Goal: Task Accomplishment & Management: Use online tool/utility

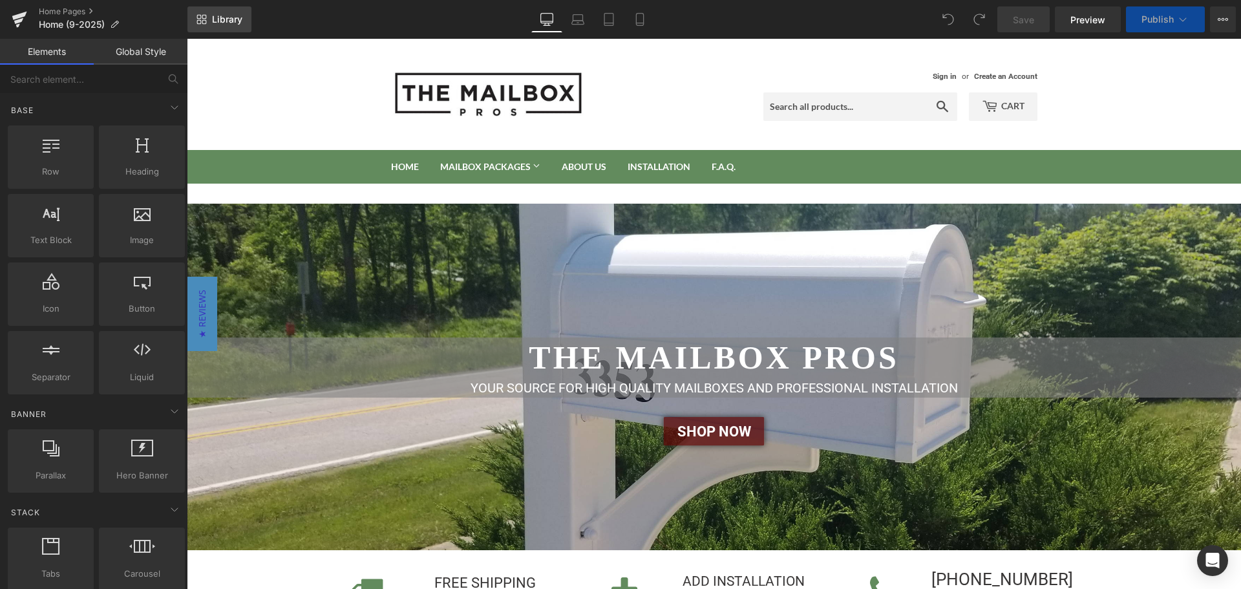
click at [212, 15] on span "Library" at bounding box center [227, 20] width 30 height 12
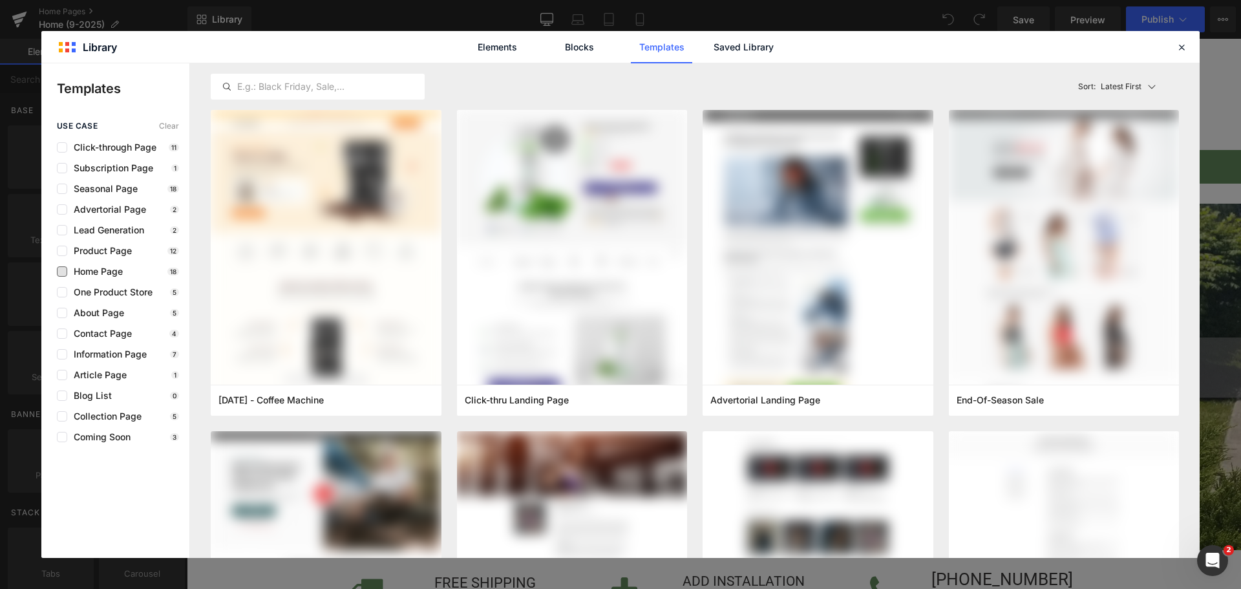
click at [71, 271] on span "Home Page" at bounding box center [95, 271] width 56 height 10
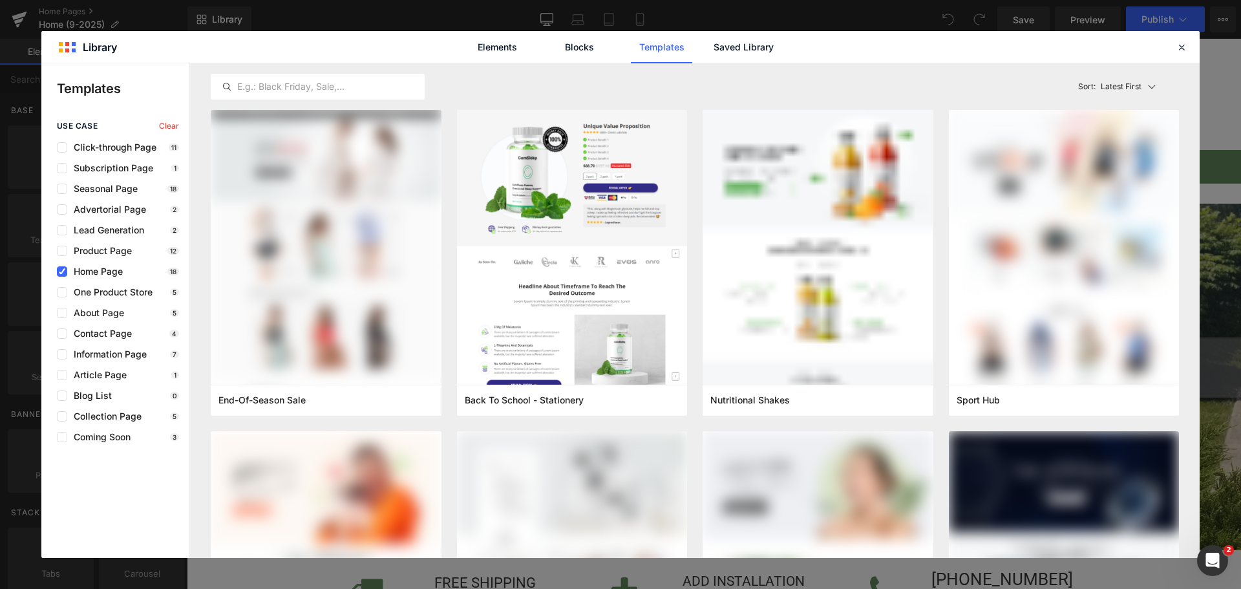
click at [101, 271] on span "Home Page" at bounding box center [95, 271] width 56 height 10
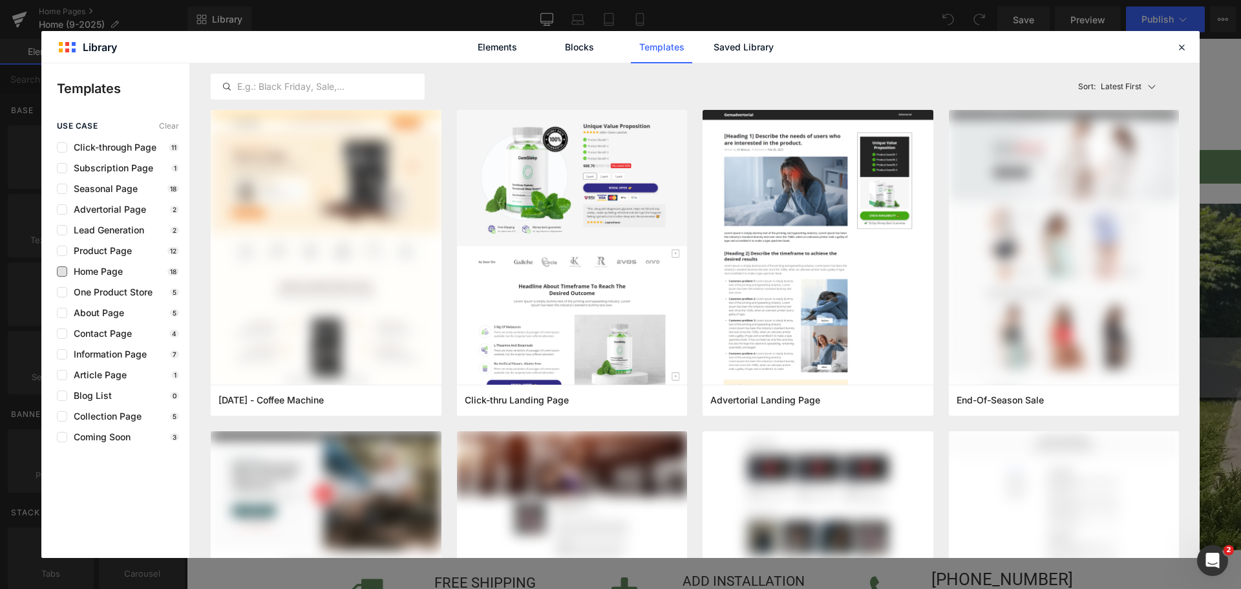
click at [101, 271] on span "Home Page" at bounding box center [95, 271] width 56 height 10
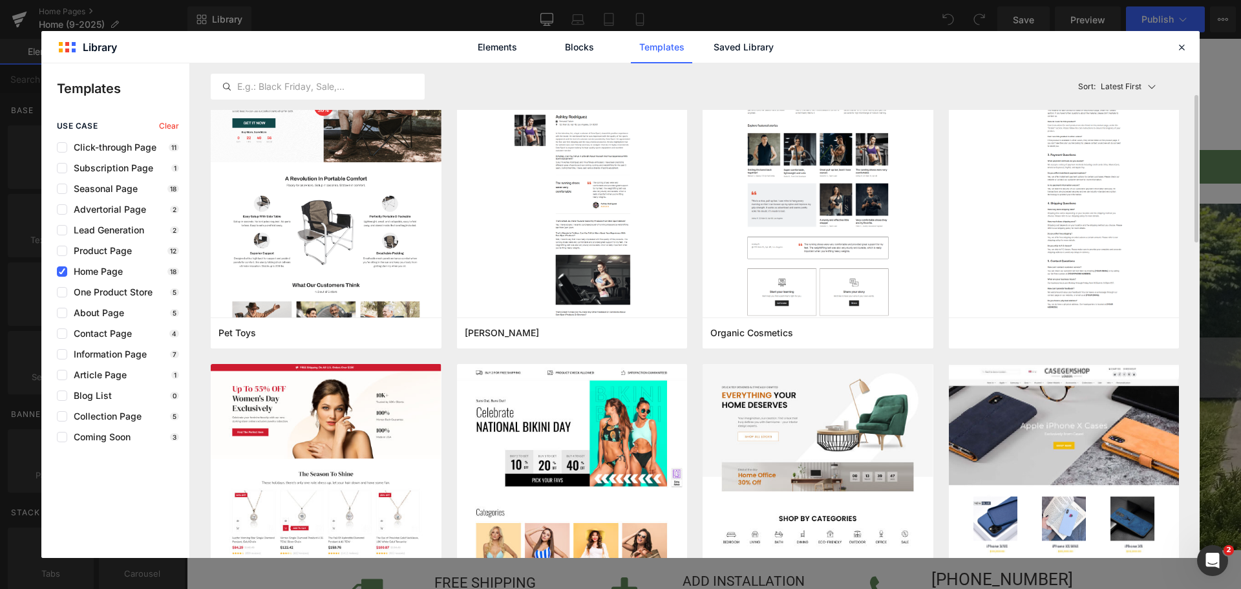
scroll to position [517, 0]
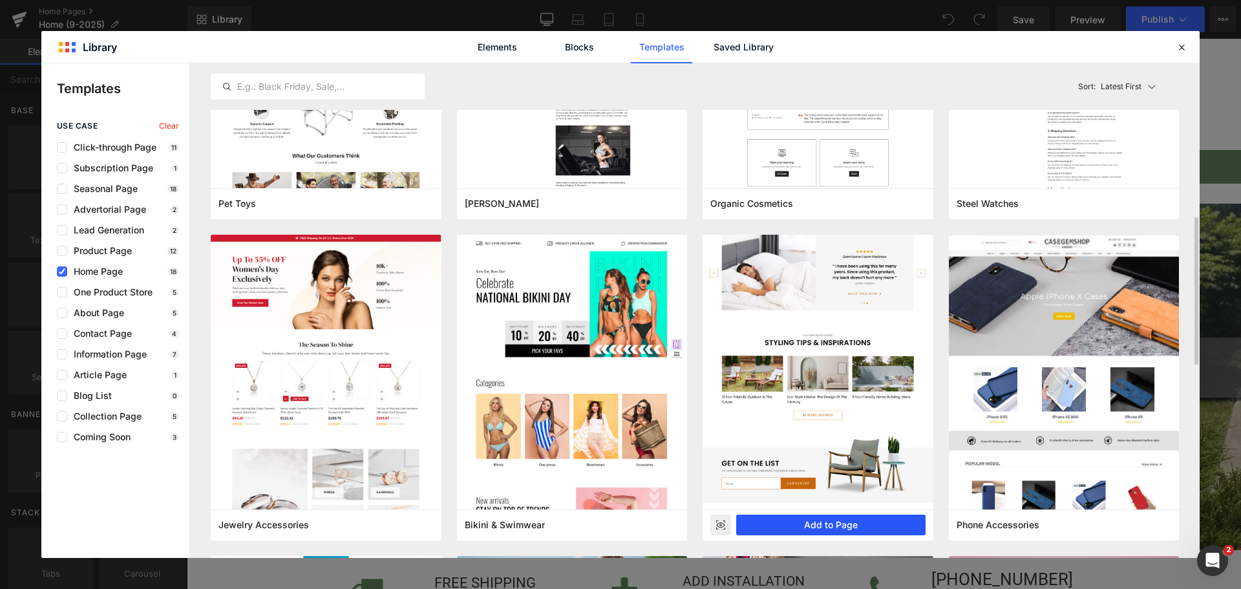
click at [830, 521] on button "Add to Page" at bounding box center [830, 525] width 189 height 21
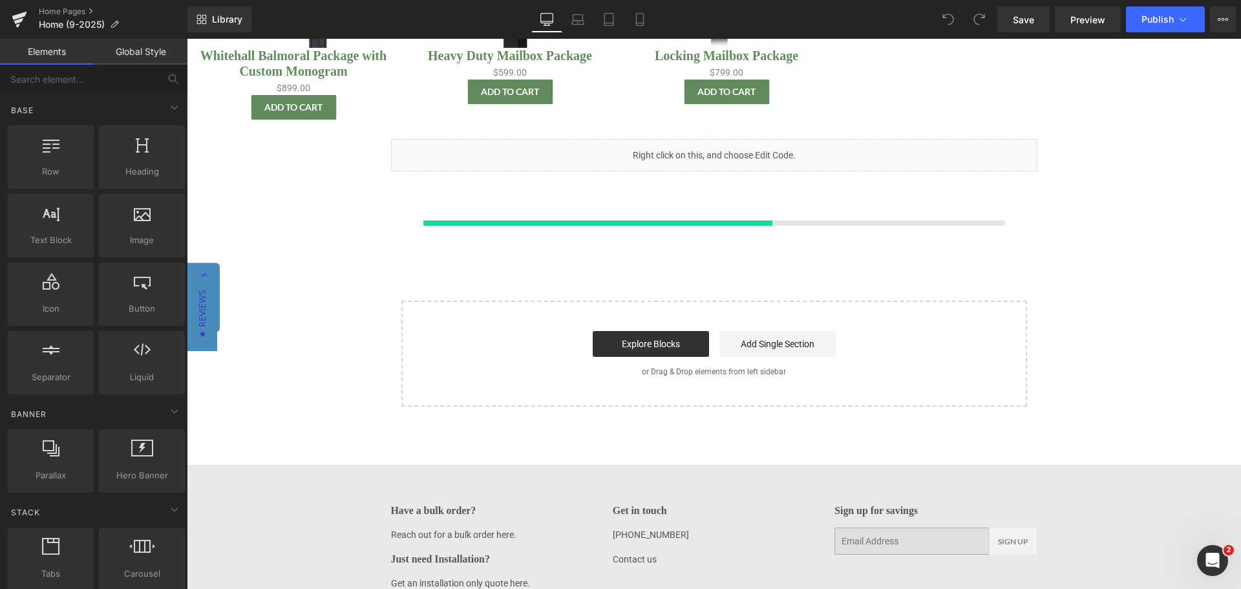
scroll to position [1922, 0]
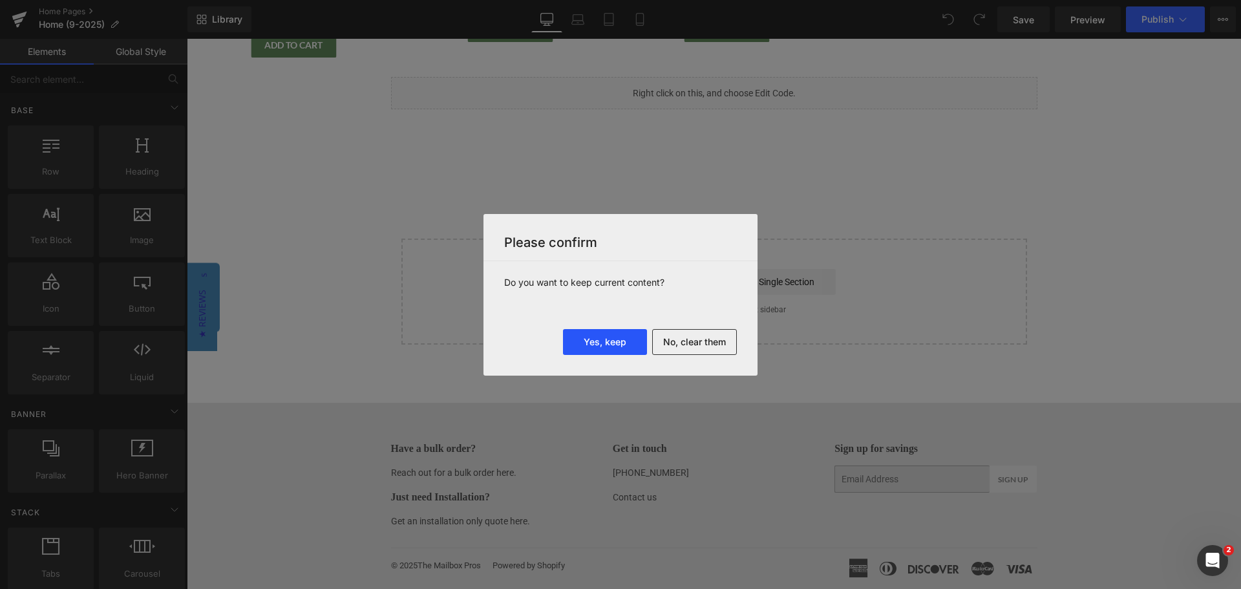
click at [616, 342] on button "Yes, keep" at bounding box center [605, 342] width 84 height 26
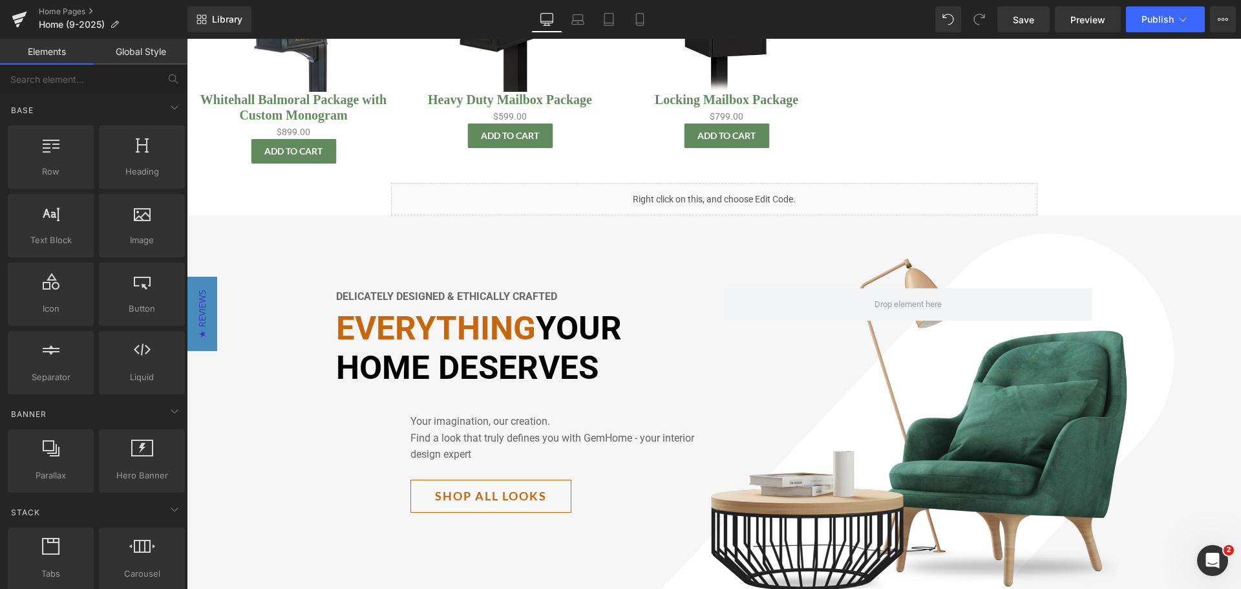
scroll to position [1810, 0]
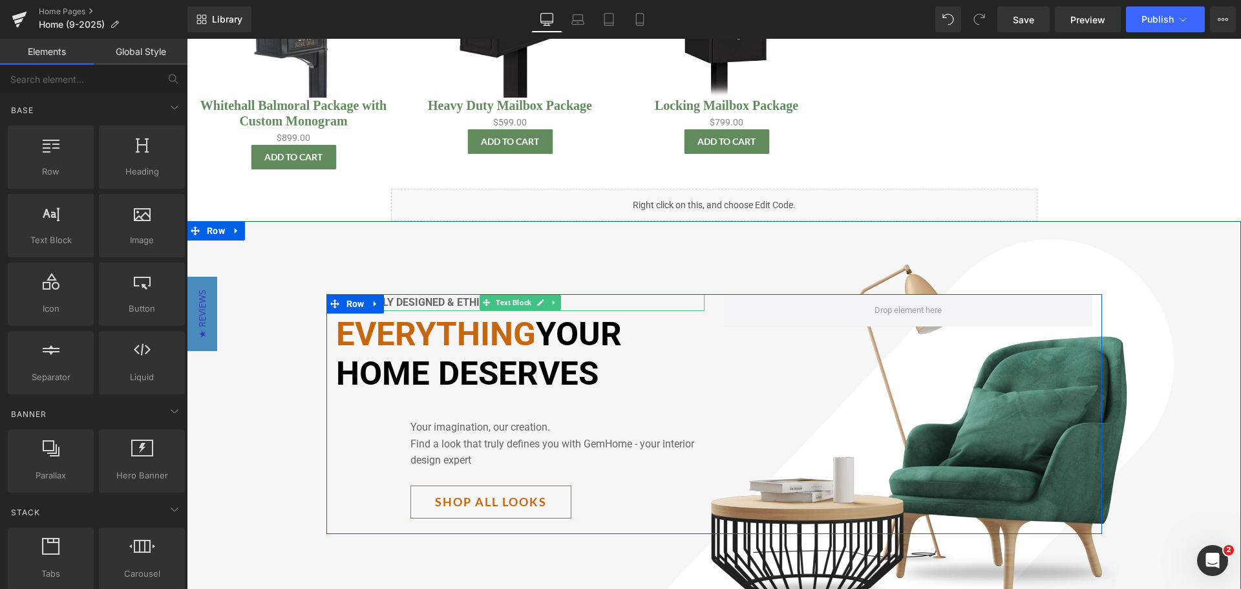
click at [428, 301] on strong "Delicately designed & ethically crafted" at bounding box center [446, 302] width 221 height 12
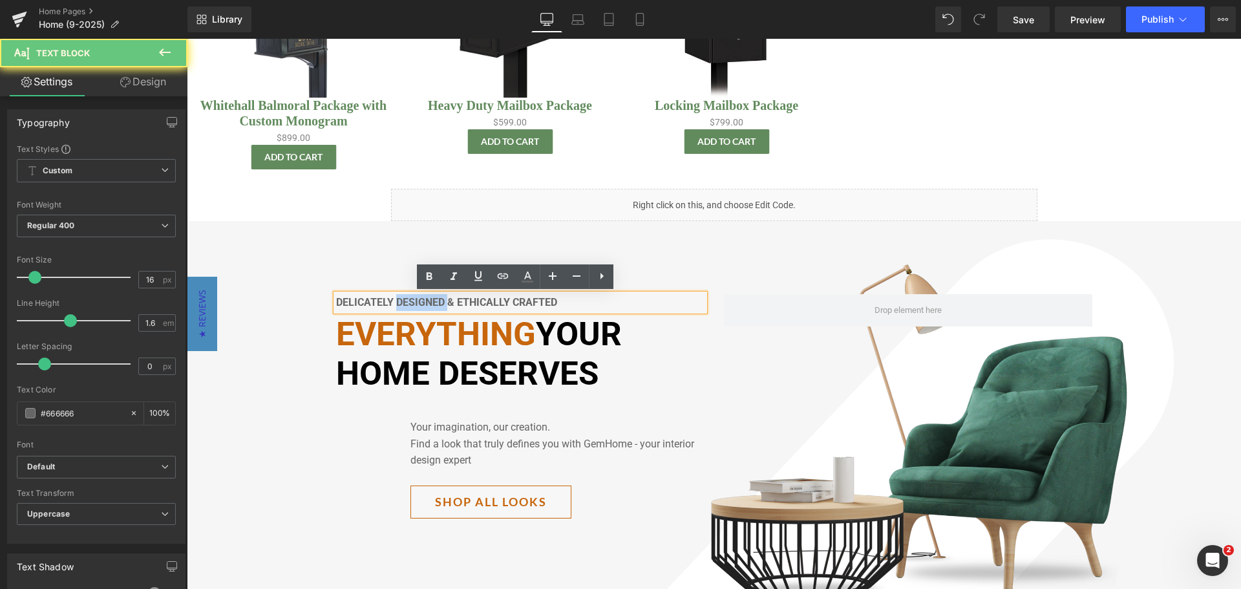
click at [428, 301] on strong "Delicately designed & ethically crafted" at bounding box center [446, 302] width 221 height 12
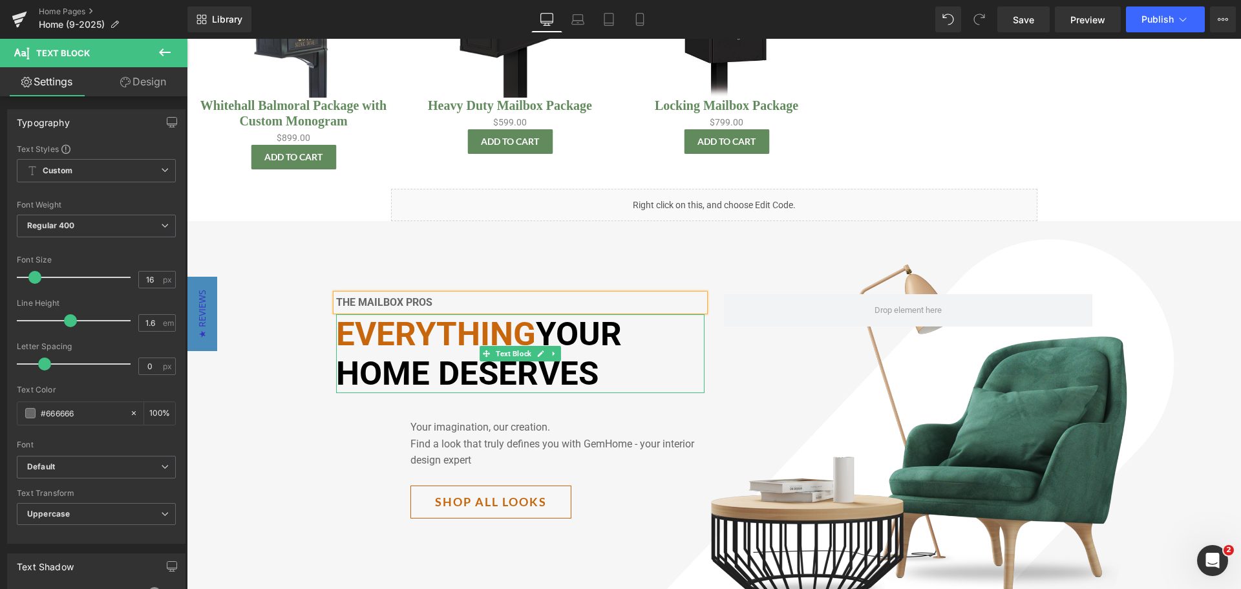
click at [500, 332] on font "Everything" at bounding box center [436, 334] width 200 height 38
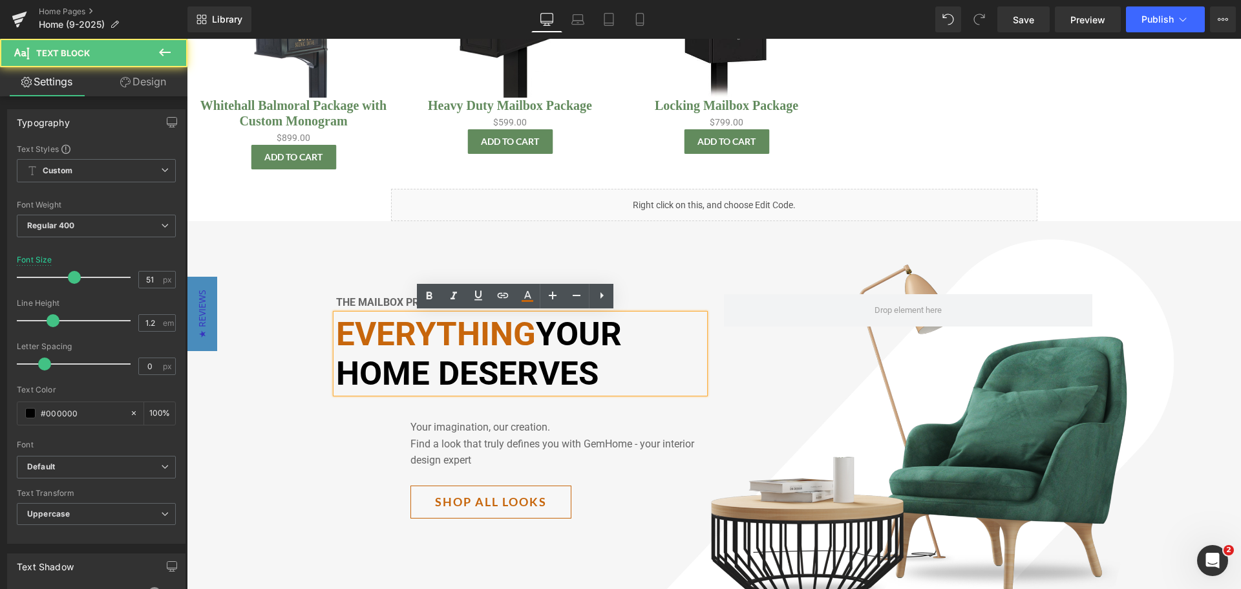
click at [343, 335] on font "Everything" at bounding box center [436, 334] width 200 height 38
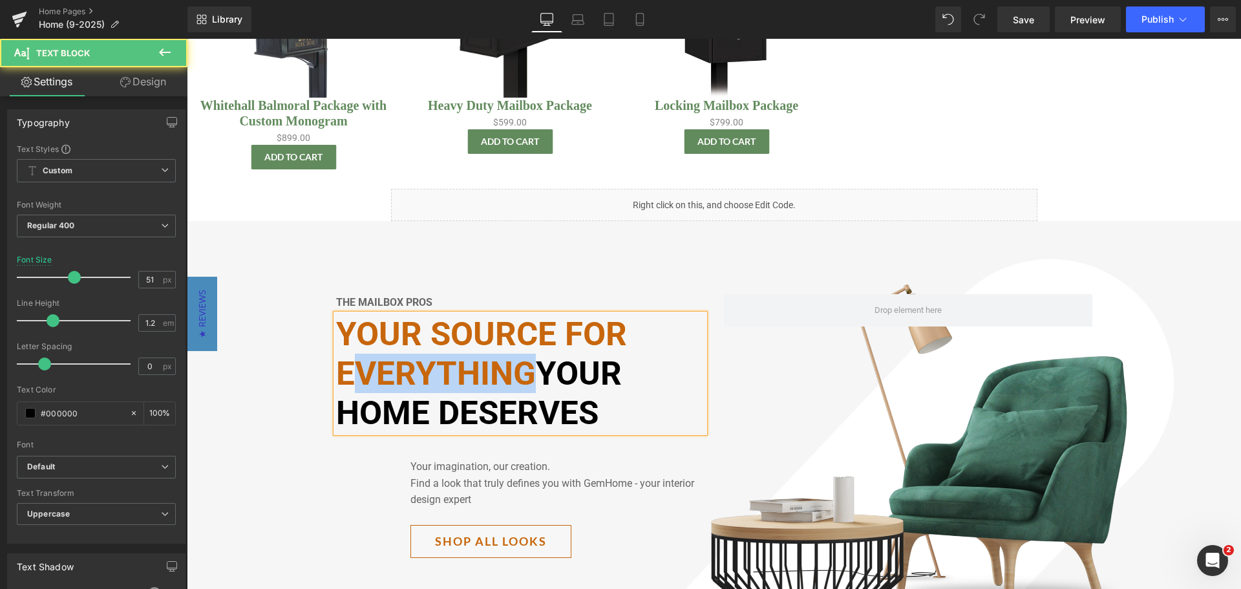
drag, startPoint x: 529, startPoint y: 373, endPoint x: 342, endPoint y: 372, distance: 186.8
click at [342, 372] on font "Your source for Everything" at bounding box center [481, 354] width 291 height 78
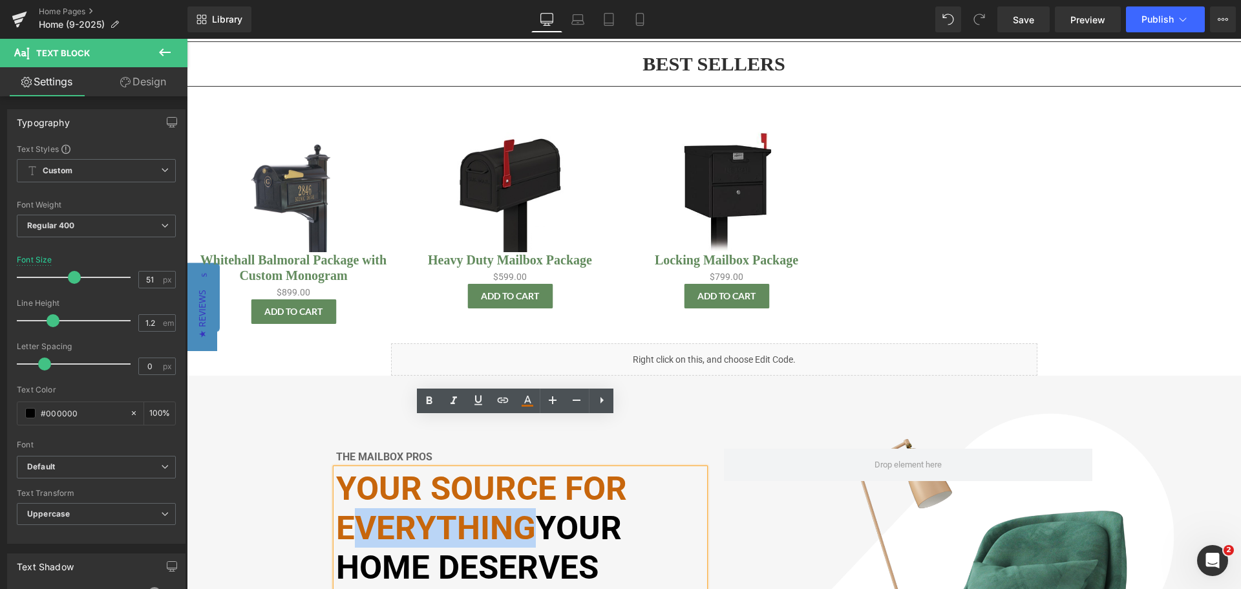
scroll to position [1875, 0]
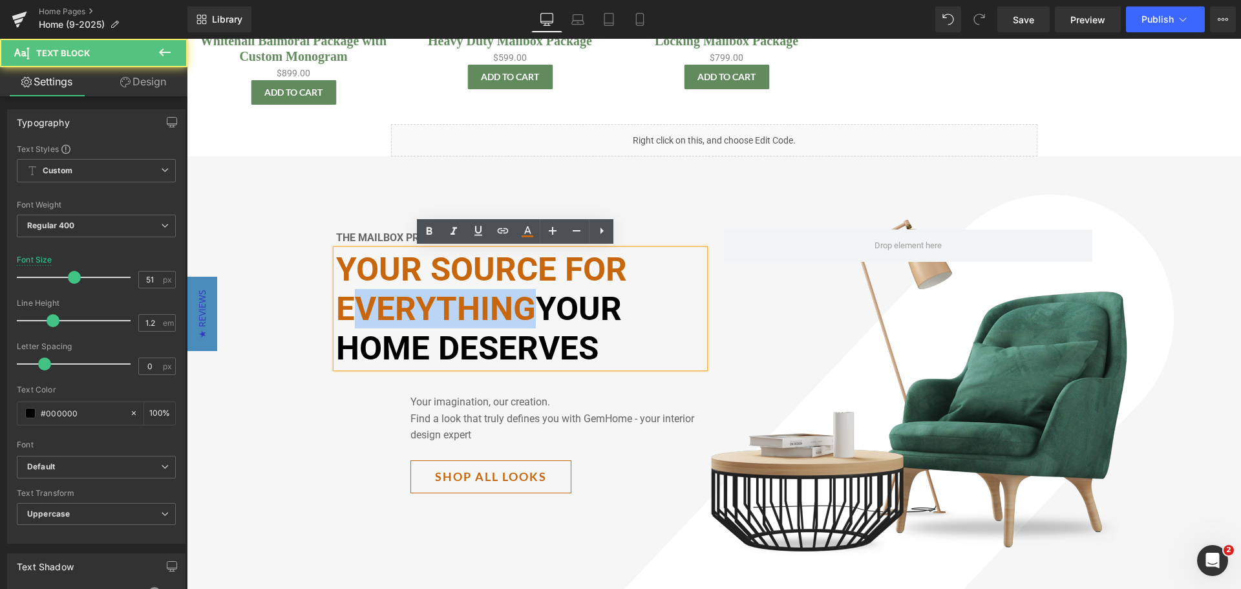
click at [500, 292] on font "Your source for Everything" at bounding box center [481, 289] width 291 height 78
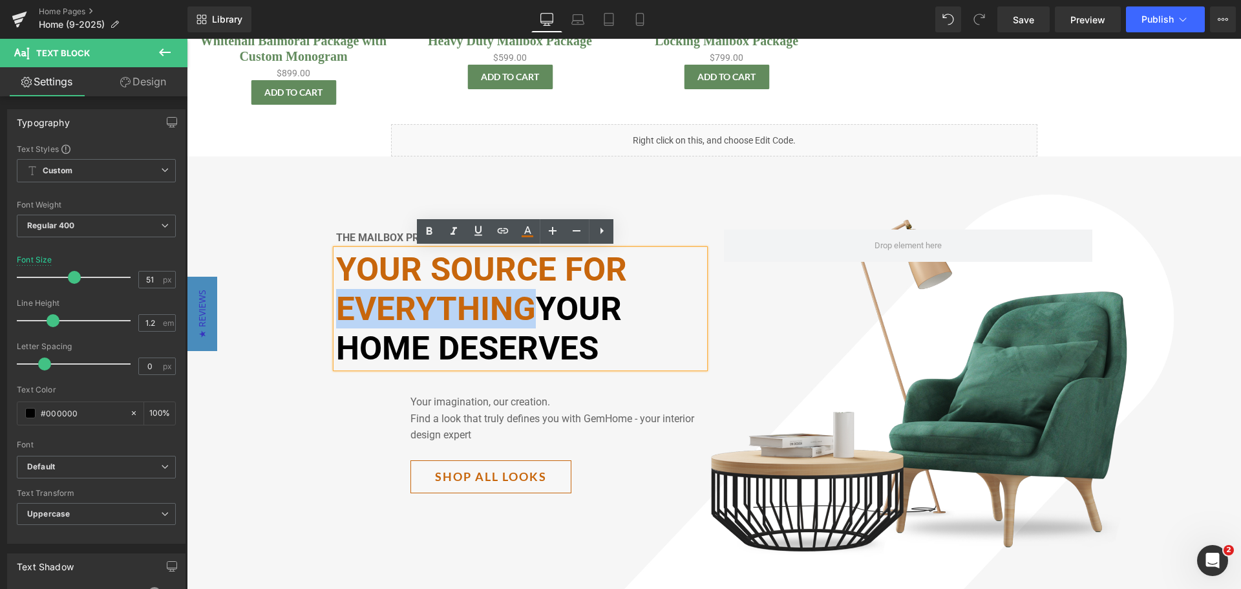
drag, startPoint x: 531, startPoint y: 306, endPoint x: 335, endPoint y: 314, distance: 196.0
click at [336, 314] on strong "Your source for Everything your home deserves" at bounding box center [481, 308] width 291 height 117
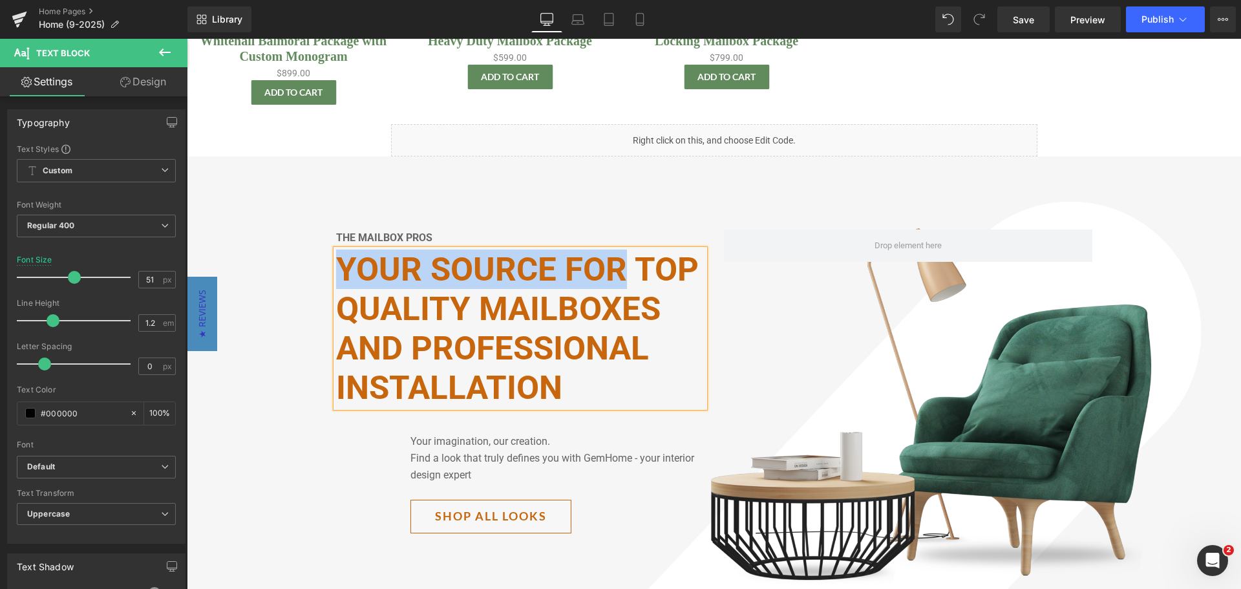
drag, startPoint x: 620, startPoint y: 268, endPoint x: 337, endPoint y: 272, distance: 282.5
click at [337, 272] on font "Your source for top quality mailboxes and professional installation" at bounding box center [517, 328] width 363 height 157
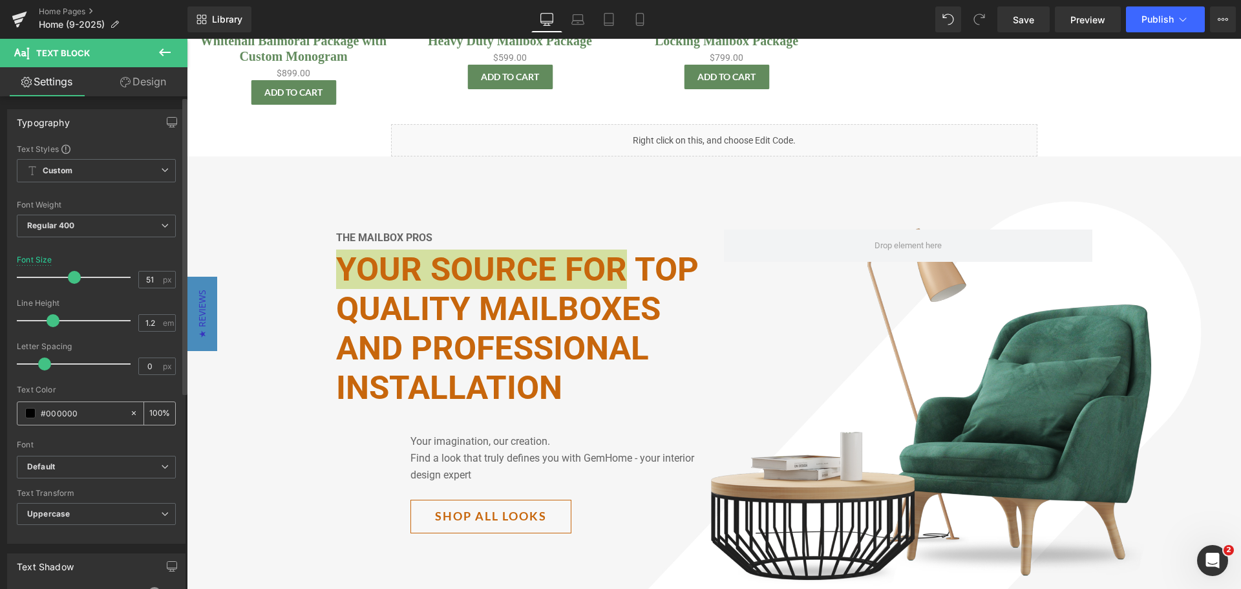
click at [66, 409] on input "#000000" at bounding box center [82, 413] width 83 height 14
click at [32, 412] on span at bounding box center [30, 413] width 10 height 10
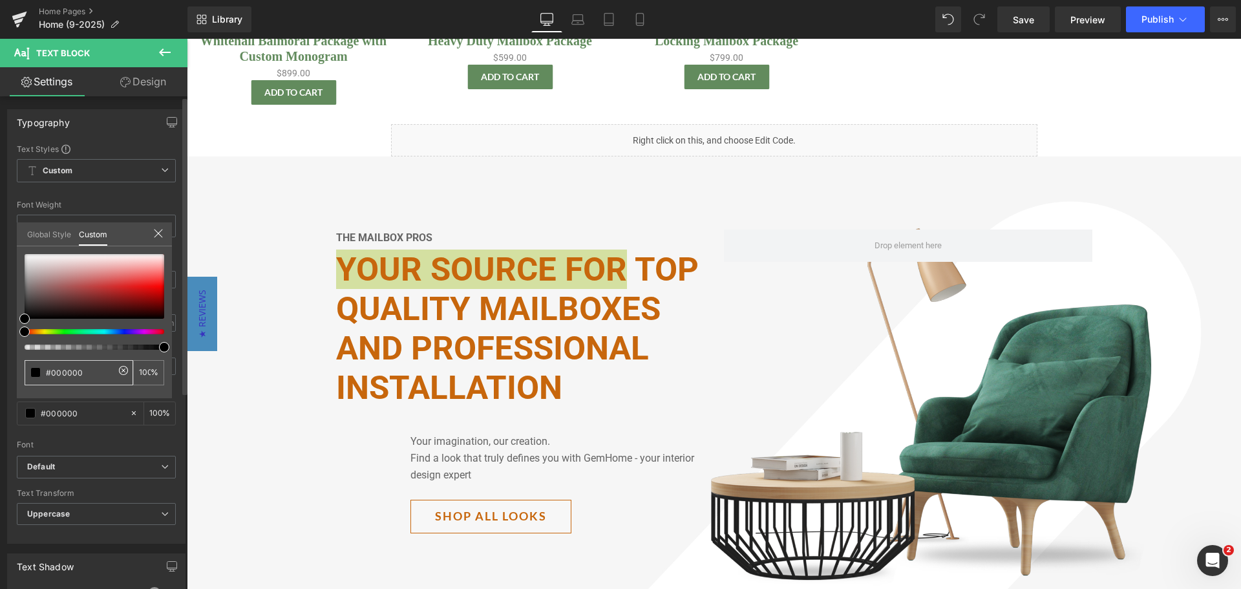
click at [44, 370] on div "#000000" at bounding box center [79, 372] width 109 height 25
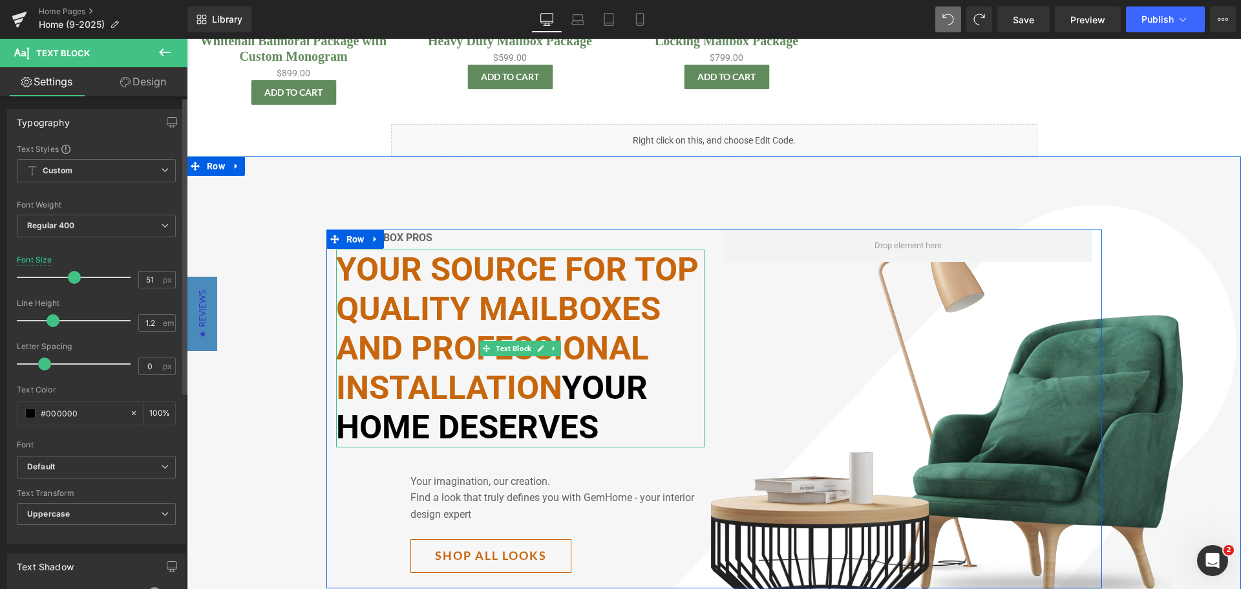
click at [619, 420] on p "Your source for top quality mailboxes and professional installation your home d…" at bounding box center [520, 349] width 368 height 198
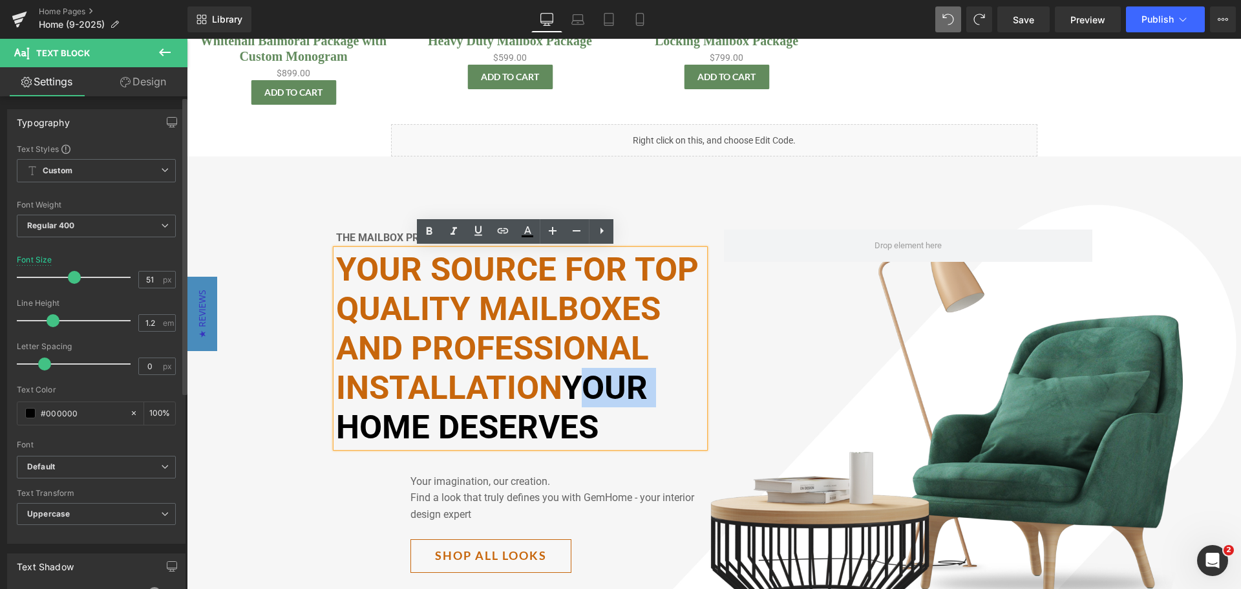
drag, startPoint x: 650, startPoint y: 393, endPoint x: 574, endPoint y: 397, distance: 76.4
click at [574, 397] on strong "Your source for top quality mailboxes and professional installation your home d…" at bounding box center [517, 348] width 363 height 197
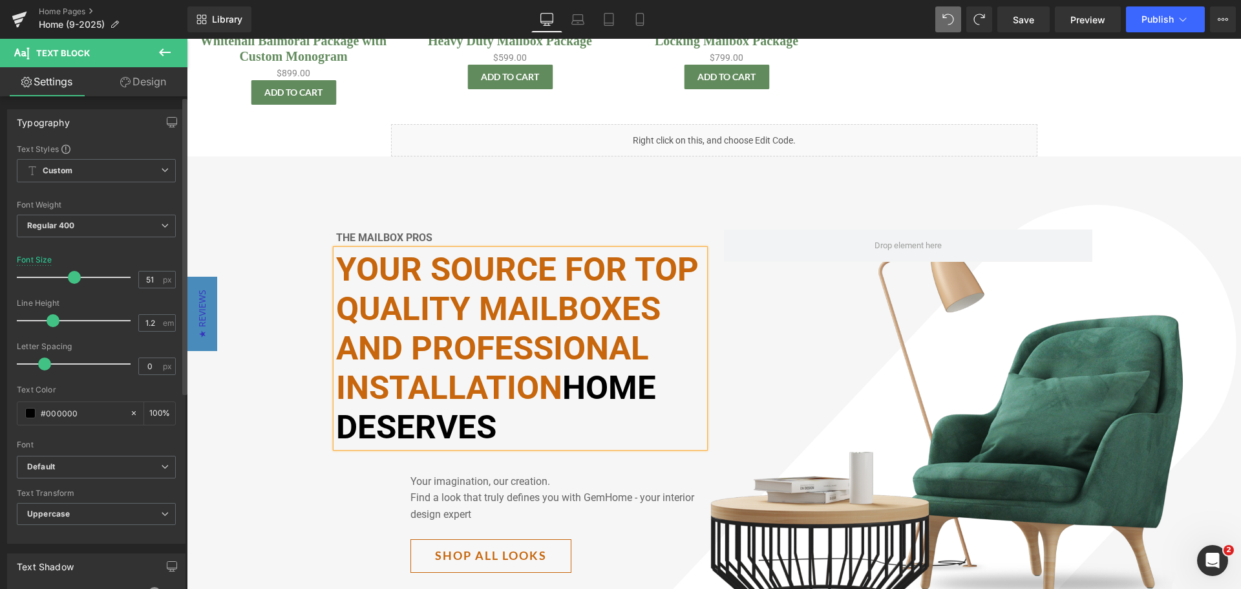
click at [336, 270] on font "Your source for top quality mailboxes and professional installation" at bounding box center [517, 328] width 363 height 157
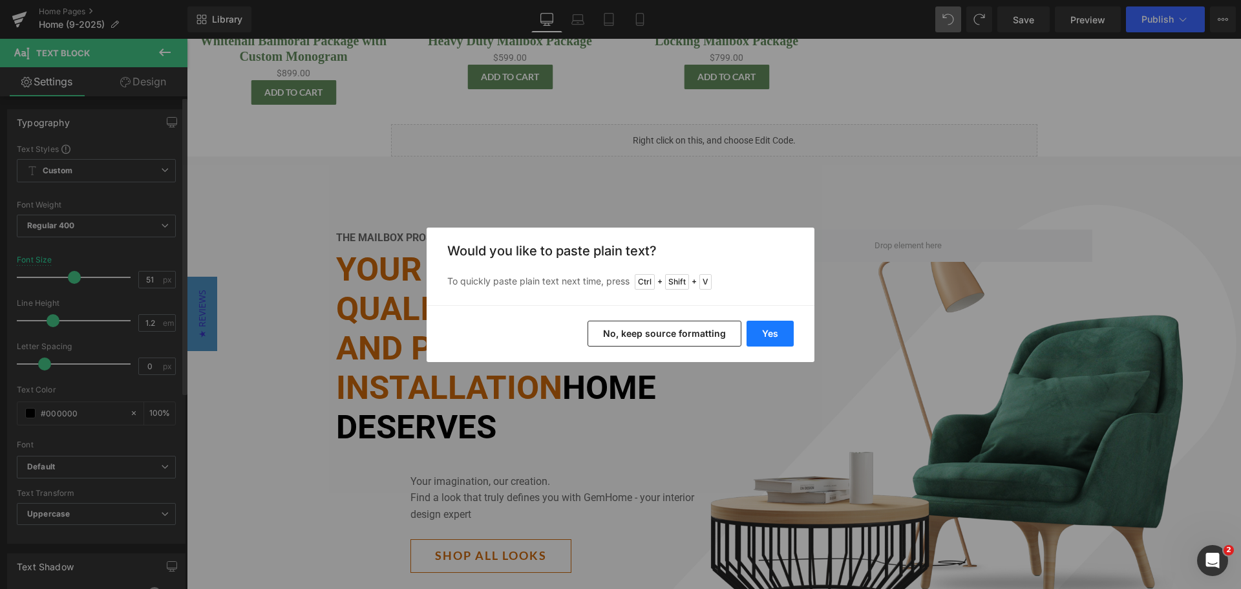
drag, startPoint x: 760, startPoint y: 335, endPoint x: 566, endPoint y: 297, distance: 197.6
click at [760, 335] on button "Yes" at bounding box center [770, 334] width 47 height 26
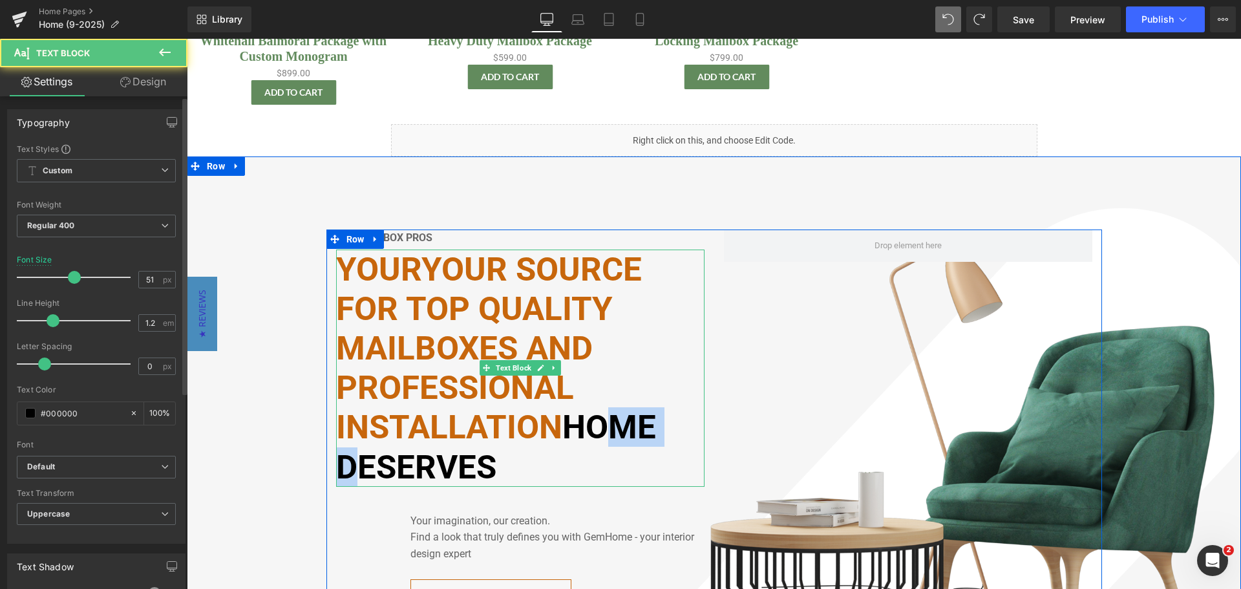
drag, startPoint x: 676, startPoint y: 432, endPoint x: 577, endPoint y: 421, distance: 98.9
click at [577, 421] on p "yourYour source for top quality mailboxes and professional installation home de…" at bounding box center [520, 368] width 368 height 237
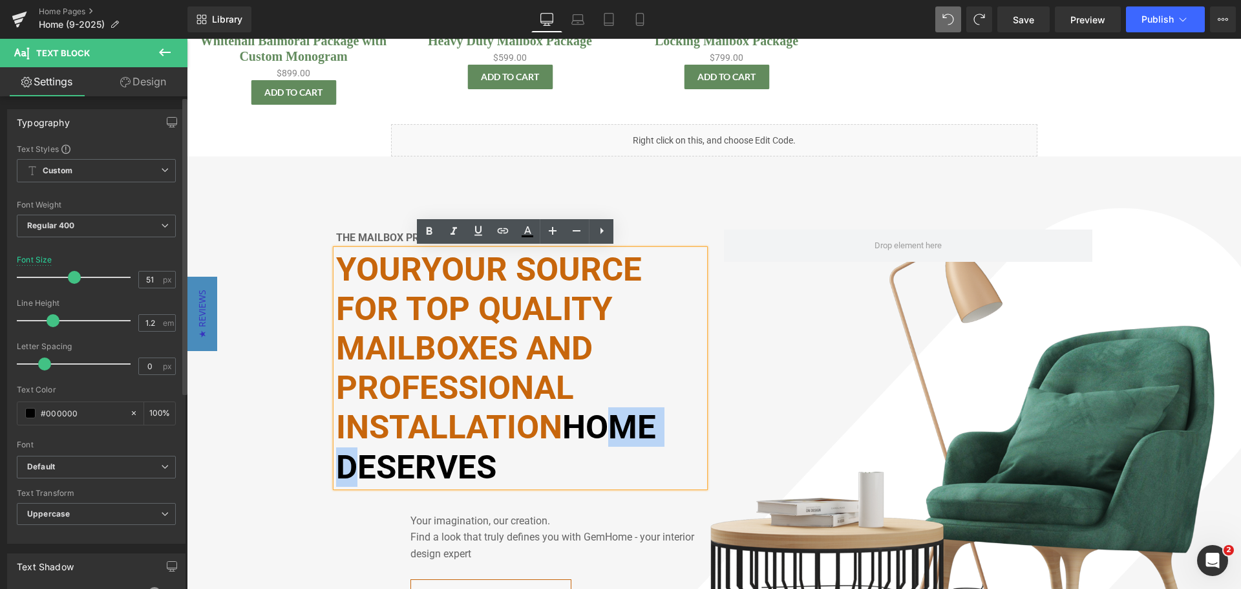
copy strong "home"
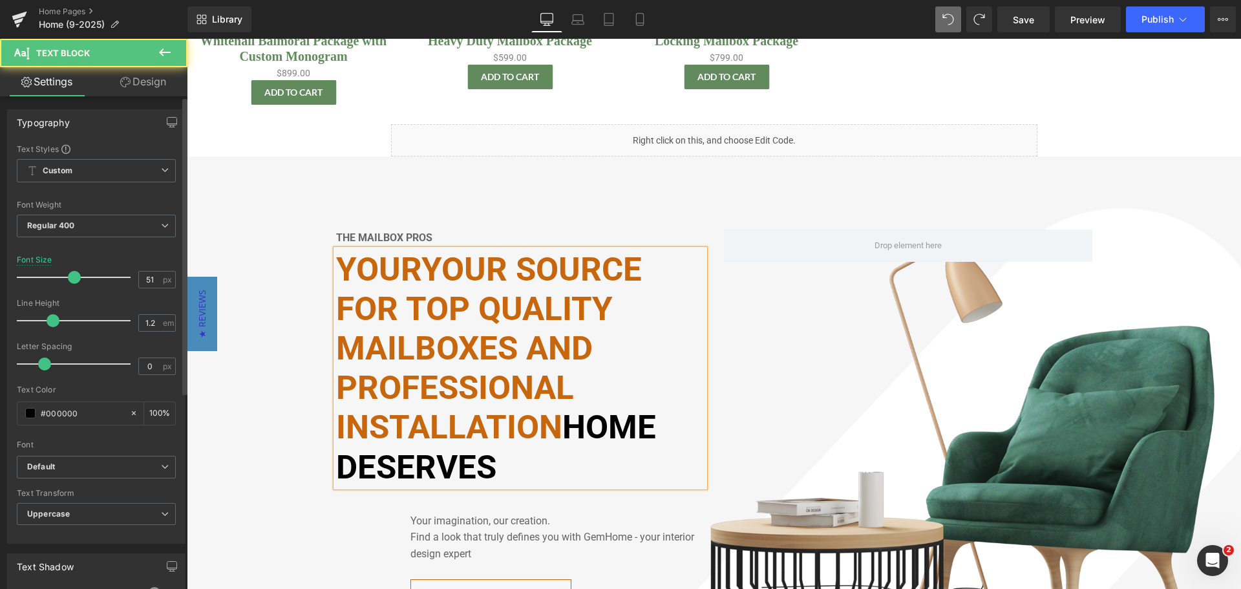
click at [337, 277] on font "yourYour source for top quality mailboxes and professional installation" at bounding box center [489, 348] width 306 height 197
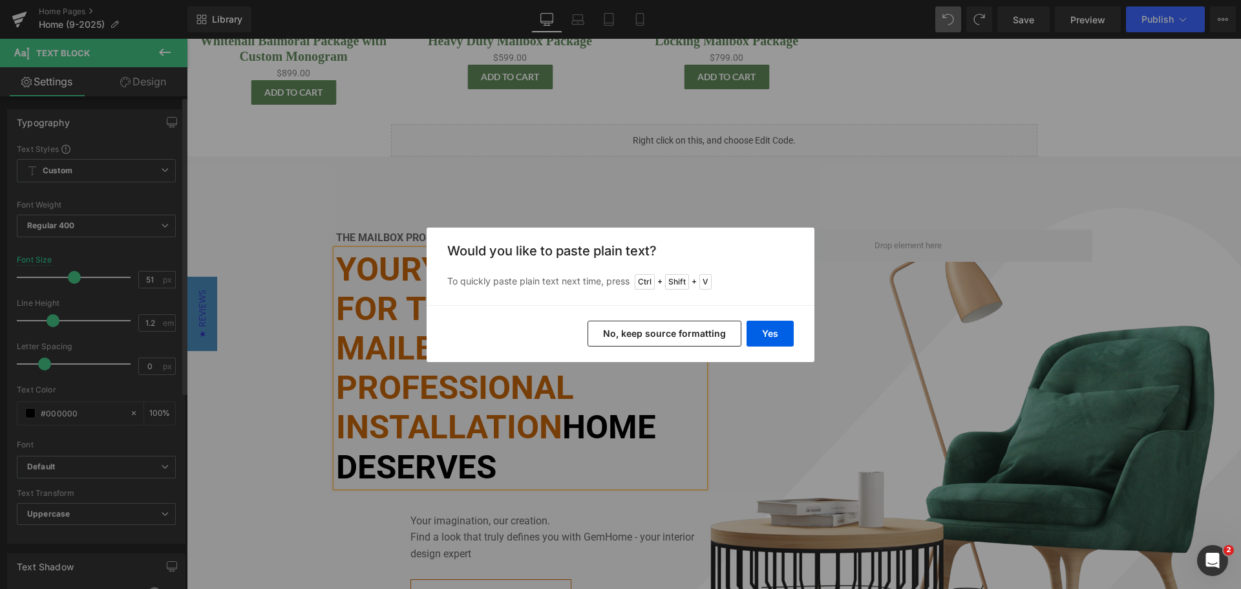
click at [646, 331] on button "No, keep source formatting" at bounding box center [665, 334] width 154 height 26
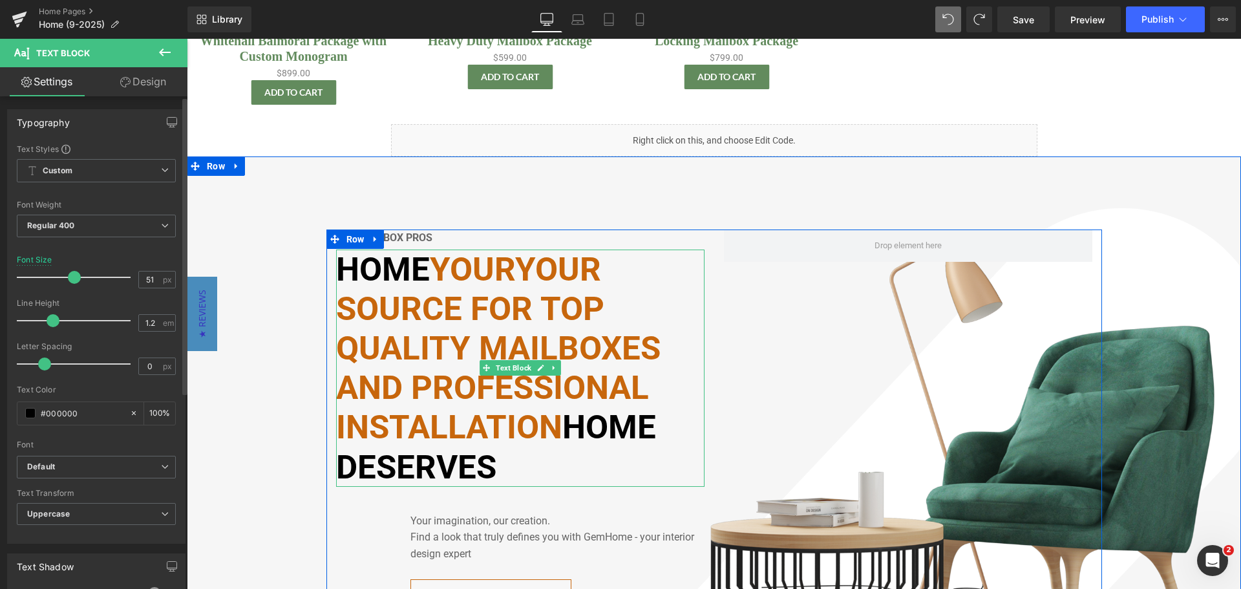
click at [424, 272] on font "yourYour source for top quality mailboxes and professional installation" at bounding box center [498, 348] width 325 height 197
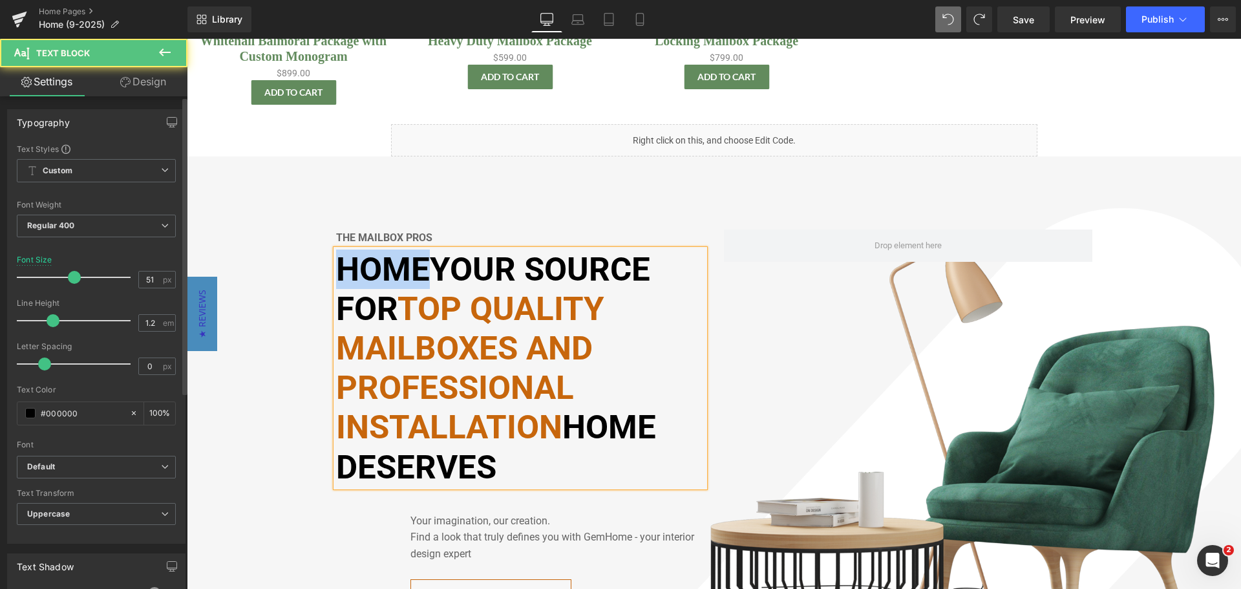
drag, startPoint x: 428, startPoint y: 271, endPoint x: 335, endPoint y: 272, distance: 92.4
click at [336, 272] on span "homeYour source for" at bounding box center [493, 289] width 314 height 78
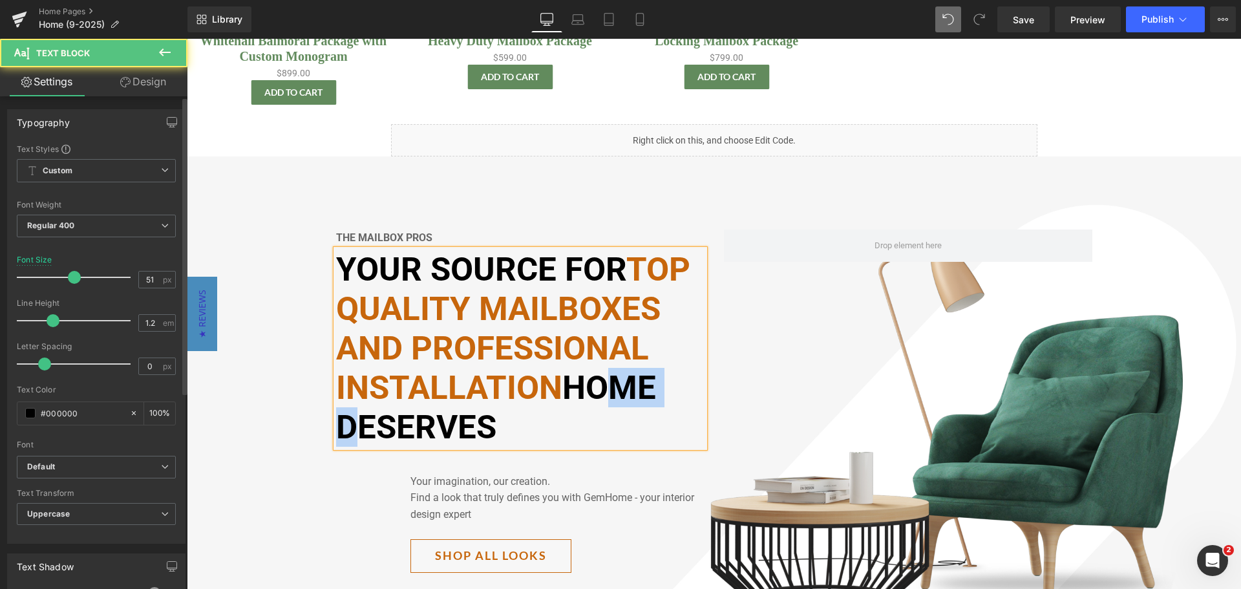
drag, startPoint x: 664, startPoint y: 392, endPoint x: 578, endPoint y: 394, distance: 86.0
click at [578, 394] on strong "top quality mailboxes and professional installation home deserves" at bounding box center [513, 348] width 354 height 197
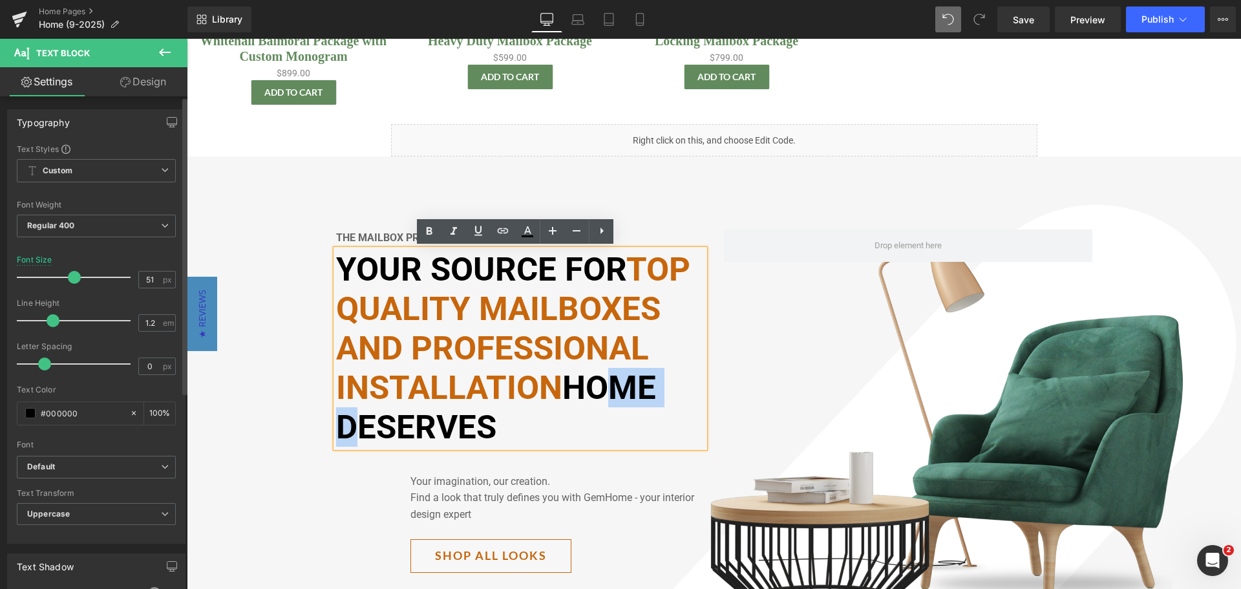
copy strong "home"
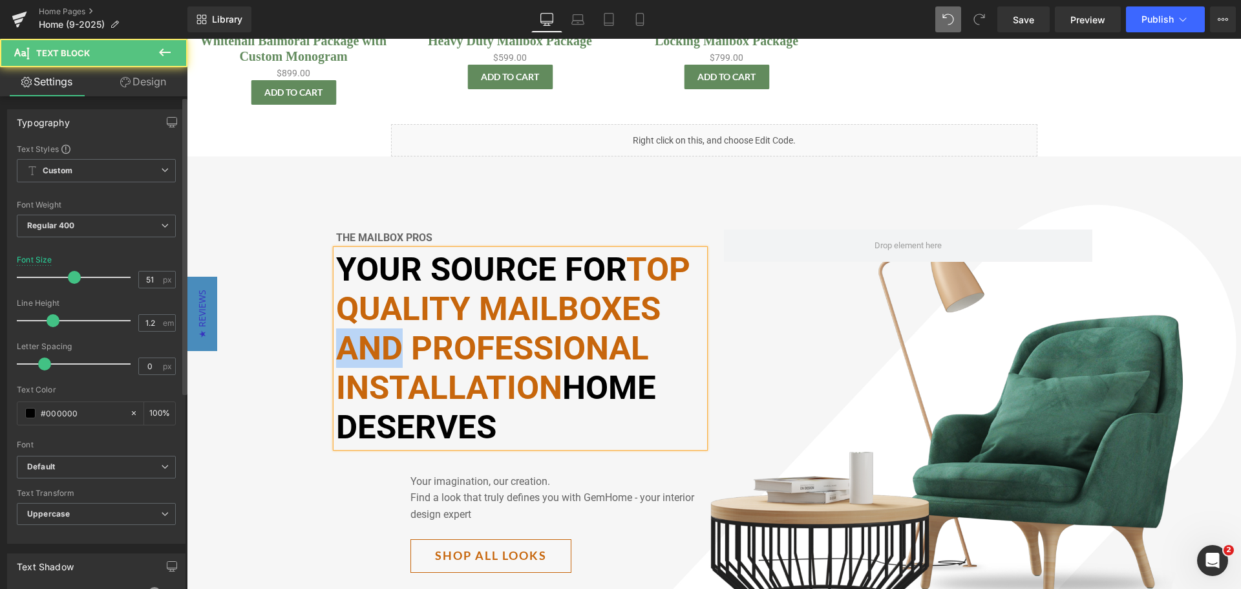
drag, startPoint x: 374, startPoint y: 349, endPoint x: 342, endPoint y: 352, distance: 31.8
click at [342, 352] on font "top quality mailboxes and professional installation" at bounding box center [513, 328] width 354 height 157
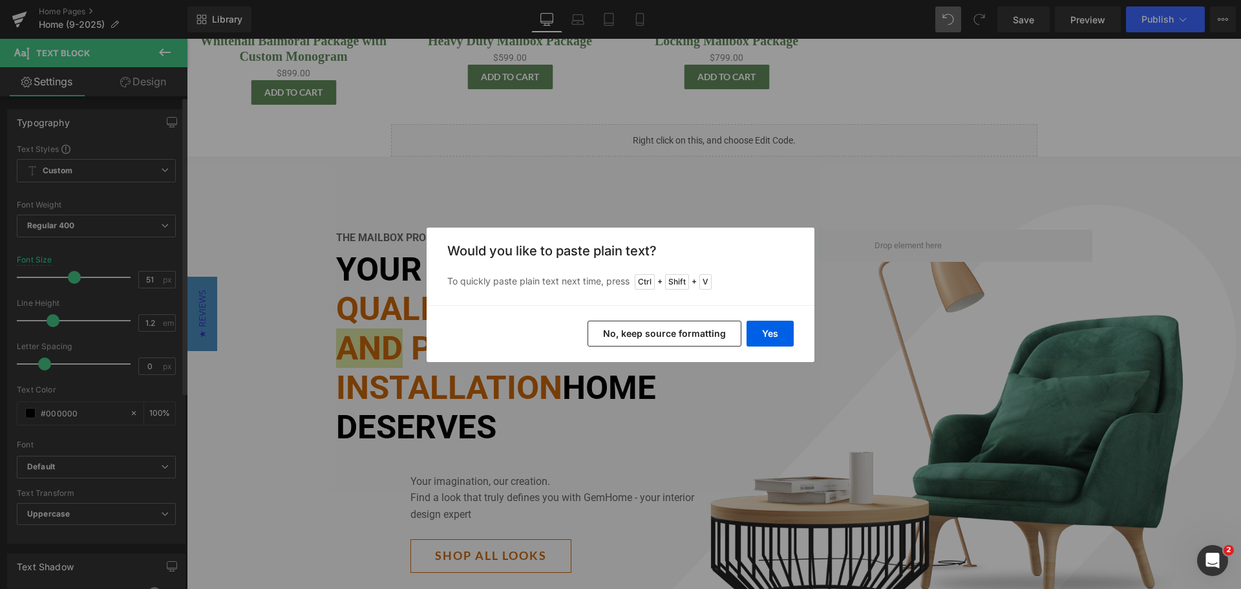
click at [685, 334] on button "No, keep source formatting" at bounding box center [665, 334] width 154 height 26
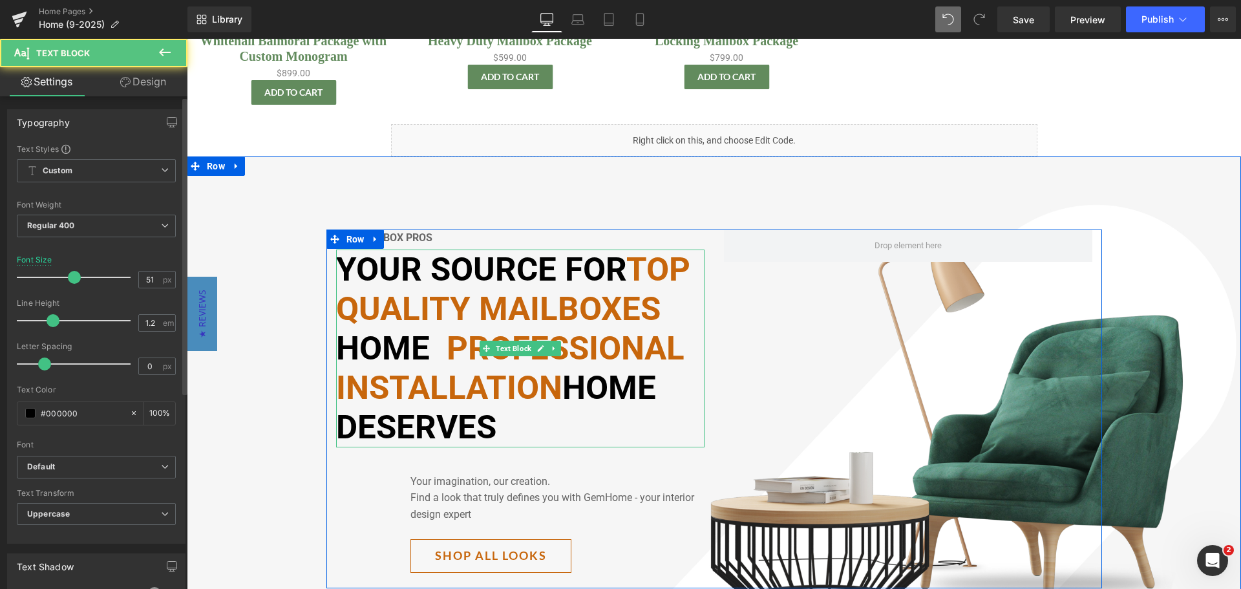
click at [427, 348] on p "Your source for top quality mailboxes home professional installation home deser…" at bounding box center [520, 349] width 368 height 198
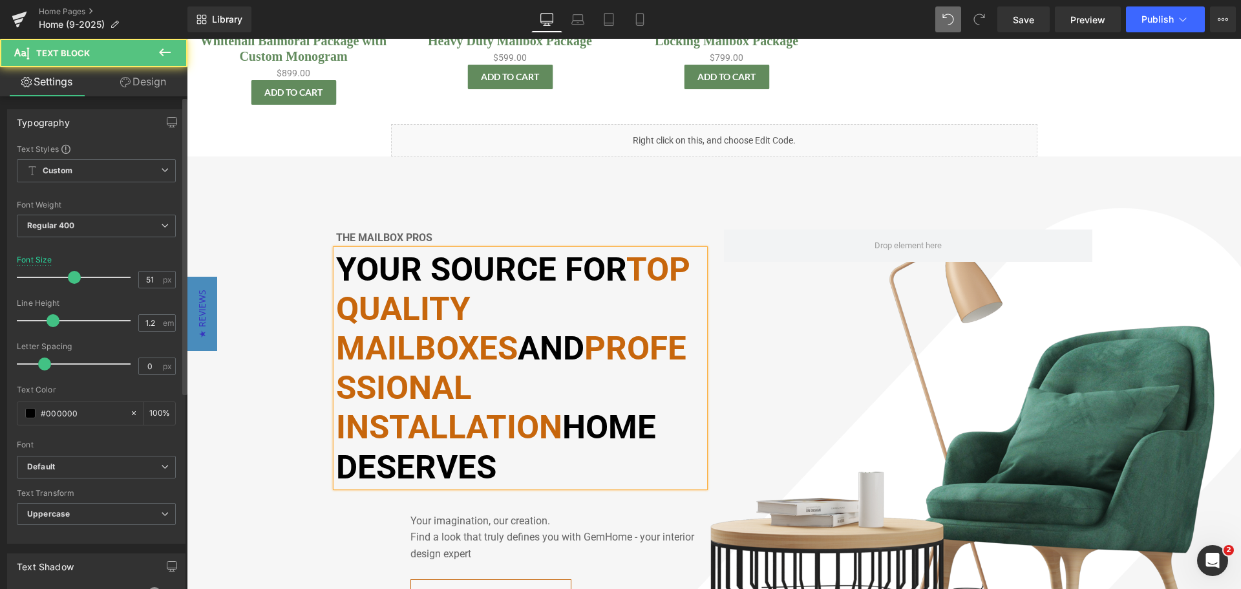
drag, startPoint x: 574, startPoint y: 424, endPoint x: 612, endPoint y: 474, distance: 63.2
click at [612, 474] on p "Your source for top quality mailboxes and professional installation home deserv…" at bounding box center [520, 368] width 368 height 237
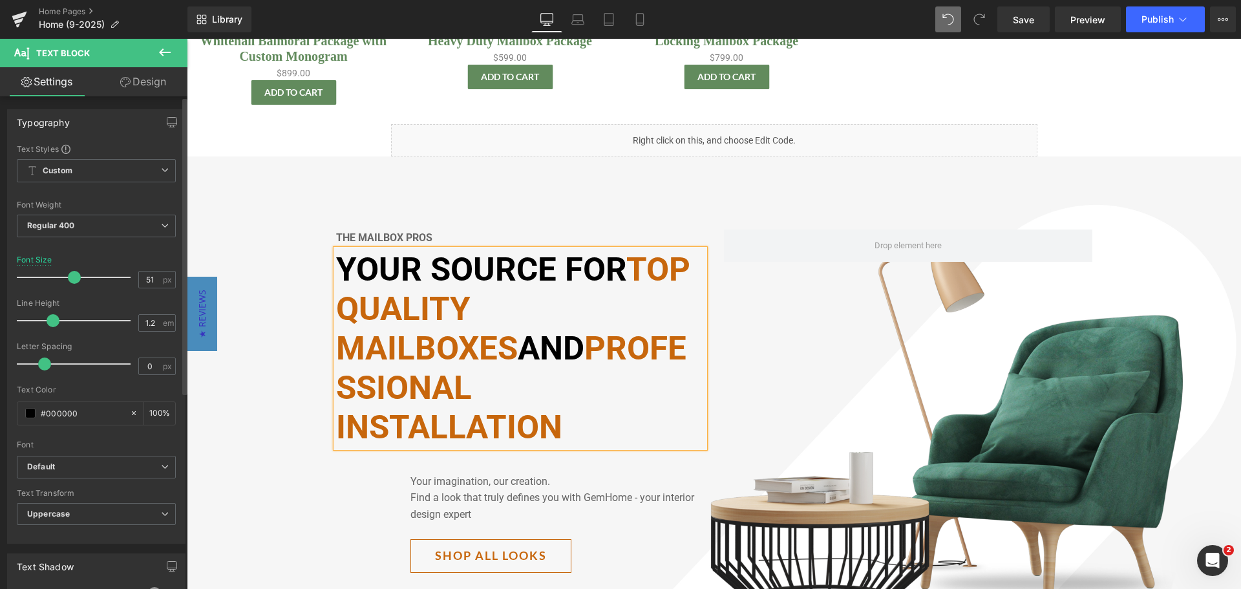
click at [734, 354] on div "The Mailbox pros Text Block Your source for top quality mailboxes and professio…" at bounding box center [714, 408] width 776 height 359
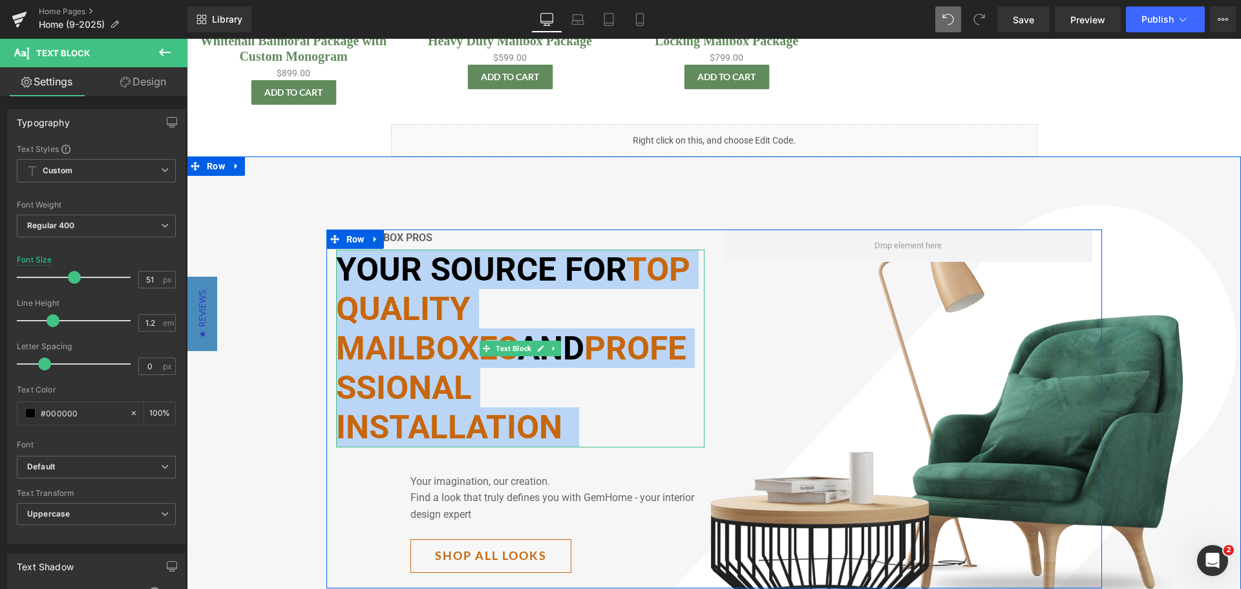
drag, startPoint x: 365, startPoint y: 327, endPoint x: 336, endPoint y: 270, distance: 63.6
click at [336, 270] on p "Your source for top quality mailboxes and professional installation" at bounding box center [520, 349] width 368 height 198
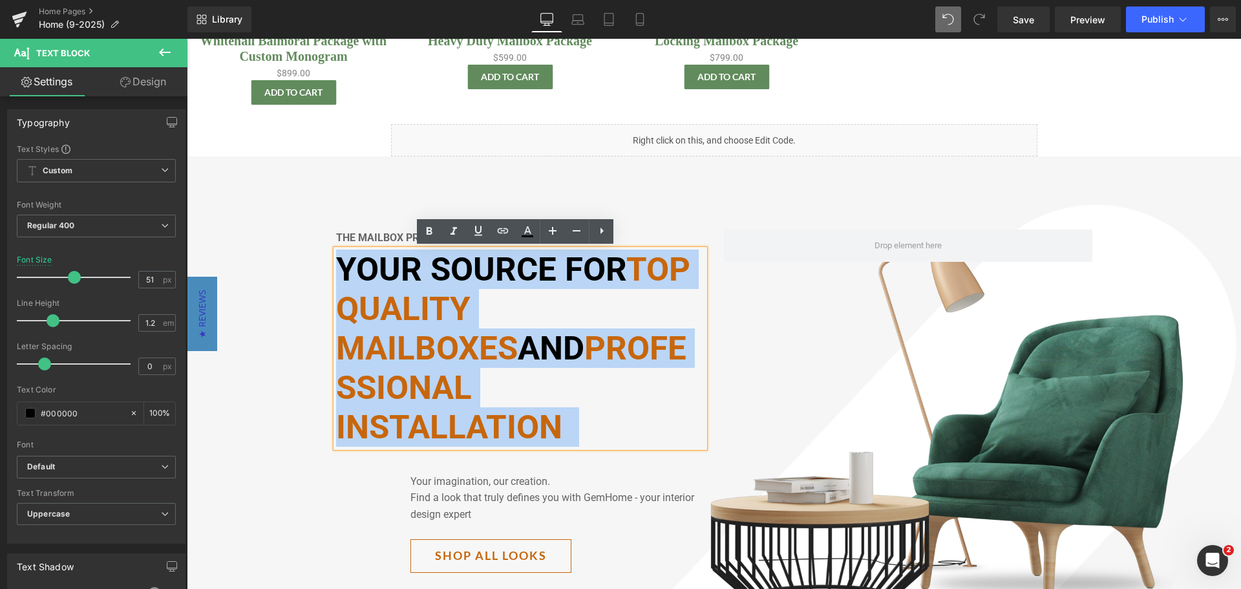
click at [454, 311] on font "top quality mailboxes" at bounding box center [513, 308] width 354 height 117
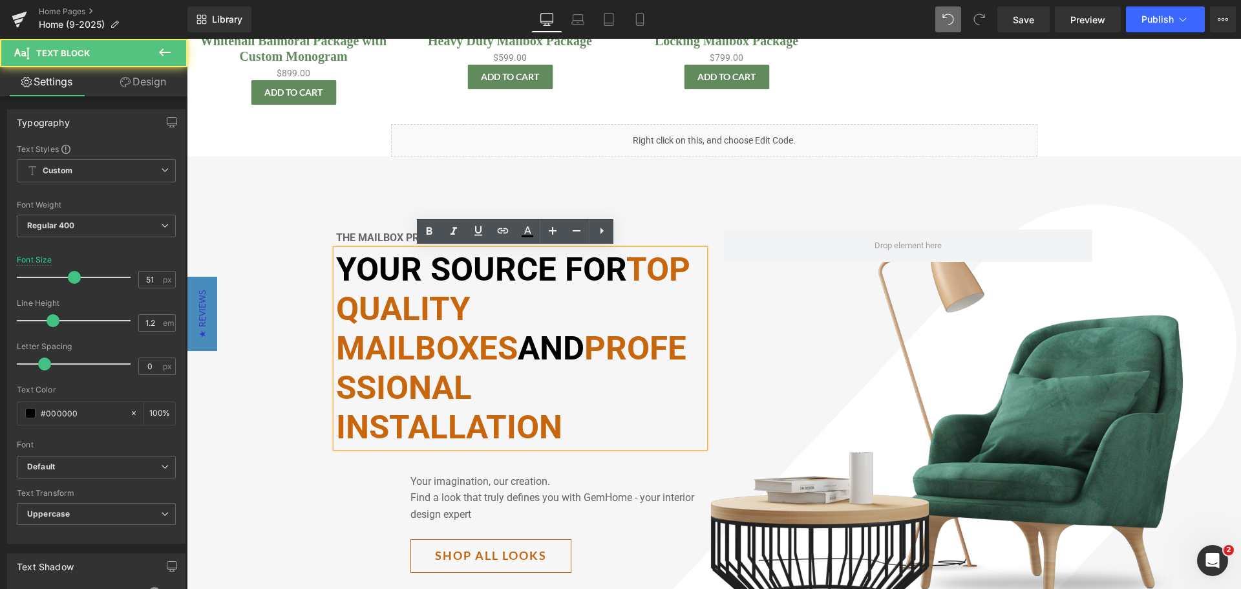
click at [467, 388] on font "professional installation" at bounding box center [511, 387] width 350 height 117
click at [600, 344] on font "professional installation" at bounding box center [511, 387] width 350 height 117
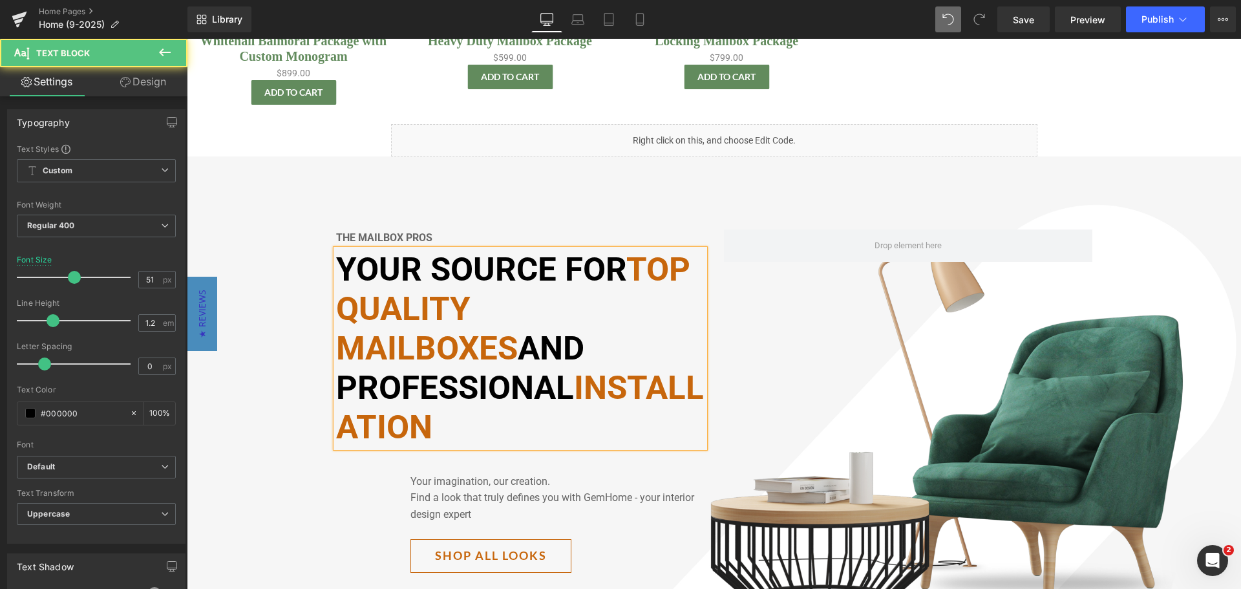
click at [630, 264] on font "top quality mailboxes" at bounding box center [513, 308] width 354 height 117
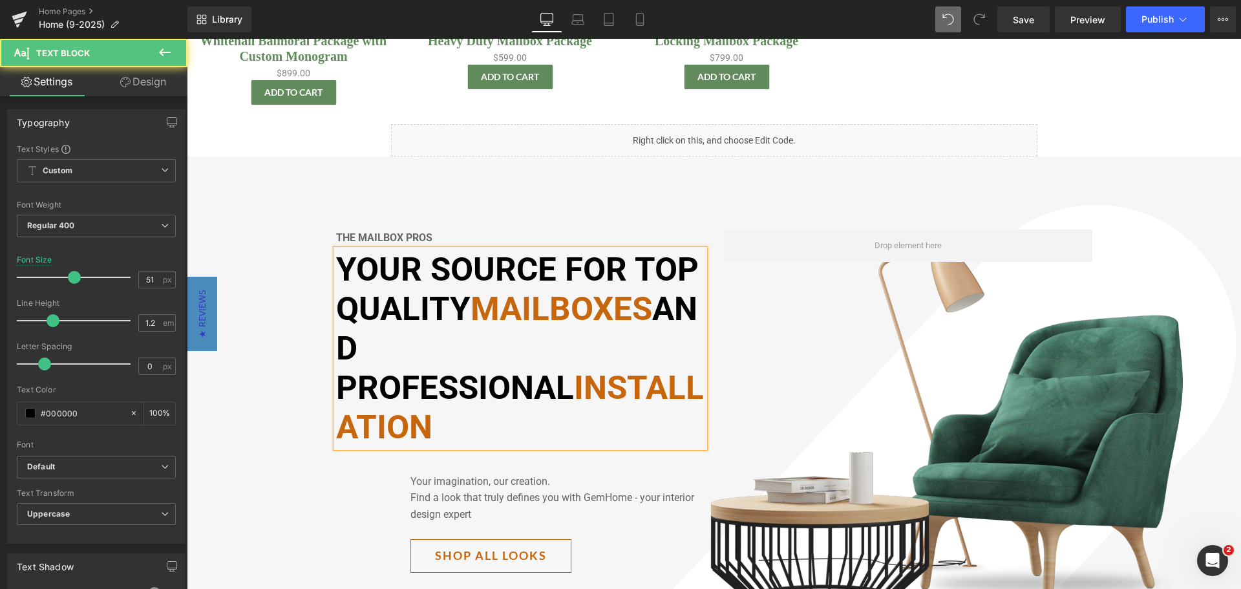
click at [393, 354] on p "Your source for top quality mailboxes and professional installation" at bounding box center [520, 349] width 368 height 198
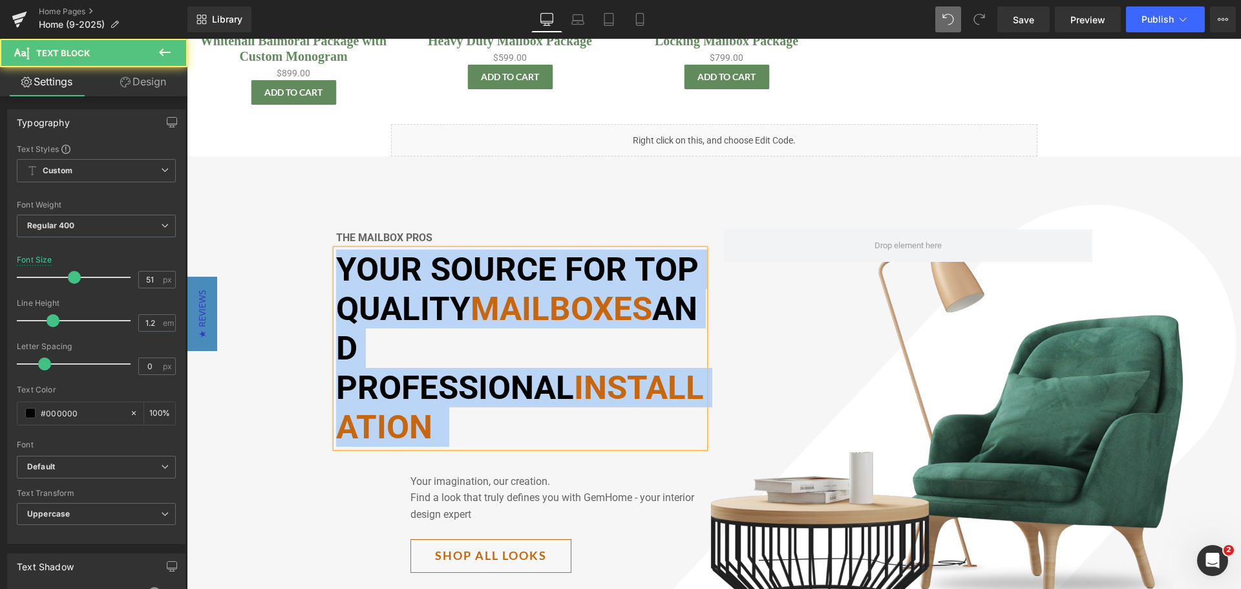
drag, startPoint x: 328, startPoint y: 314, endPoint x: 322, endPoint y: 266, distance: 48.3
click at [326, 266] on div "The Mailbox pros Text Block Your source for top quality mailboxes and professio…" at bounding box center [520, 408] width 388 height 359
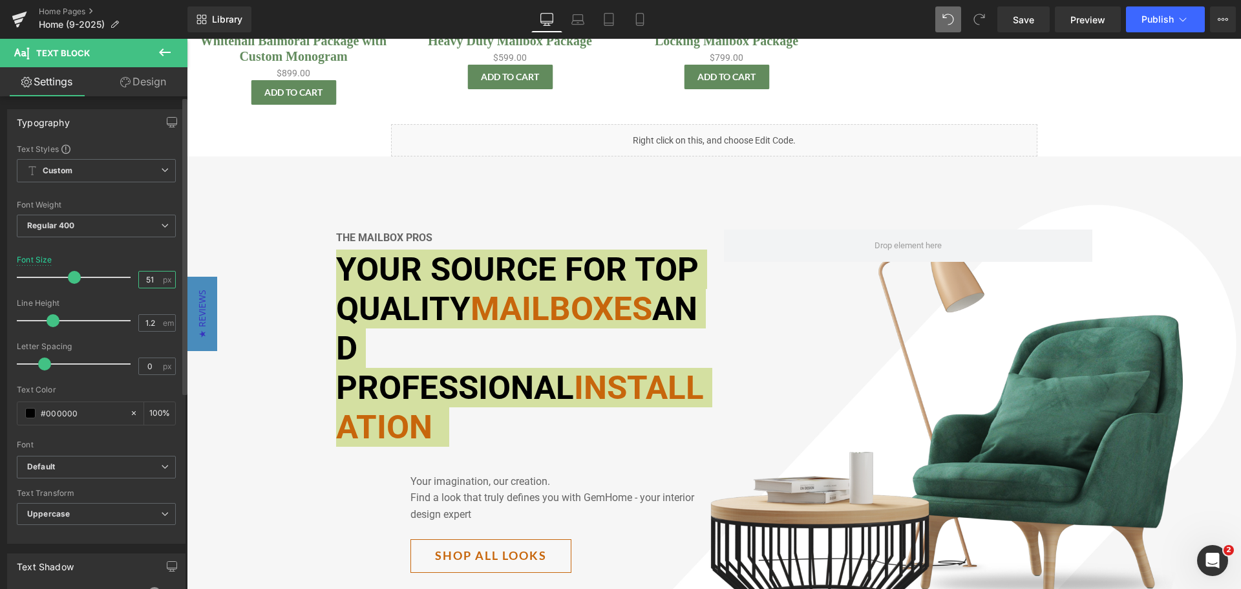
drag, startPoint x: 149, startPoint y: 276, endPoint x: 124, endPoint y: 261, distance: 29.6
click at [129, 278] on div "Font Size 51 px" at bounding box center [96, 276] width 159 height 43
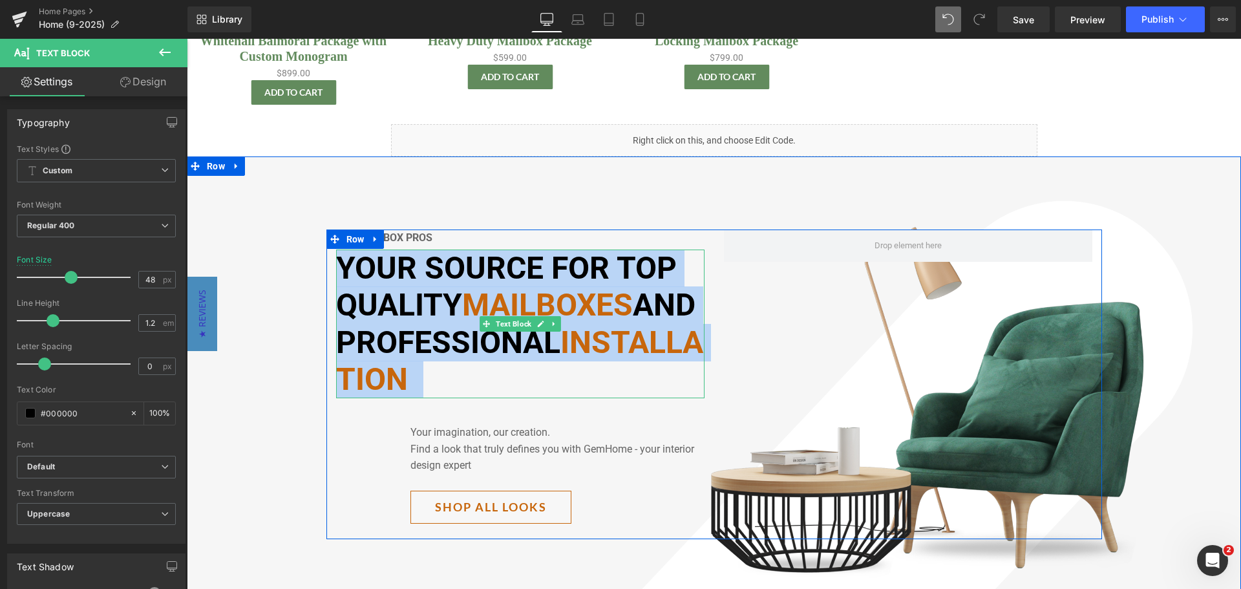
click at [454, 309] on span "Your source for top quality" at bounding box center [506, 287] width 341 height 74
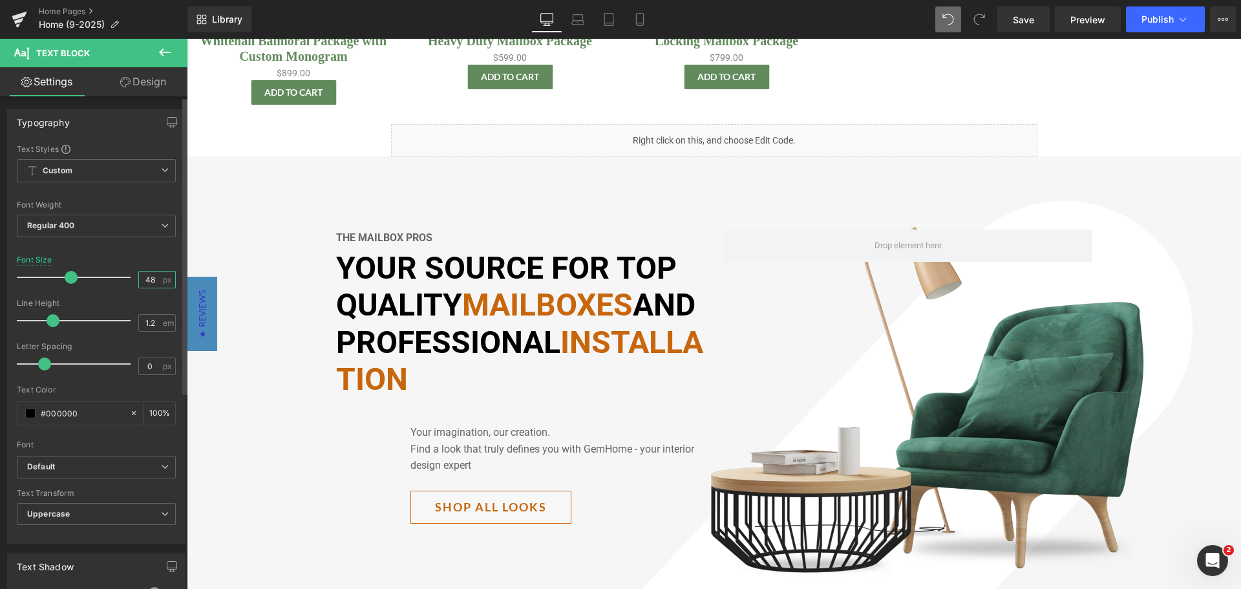
drag, startPoint x: 120, startPoint y: 282, endPoint x: 109, endPoint y: 283, distance: 10.4
click at [111, 283] on div "Font Size 48 px" at bounding box center [96, 276] width 159 height 43
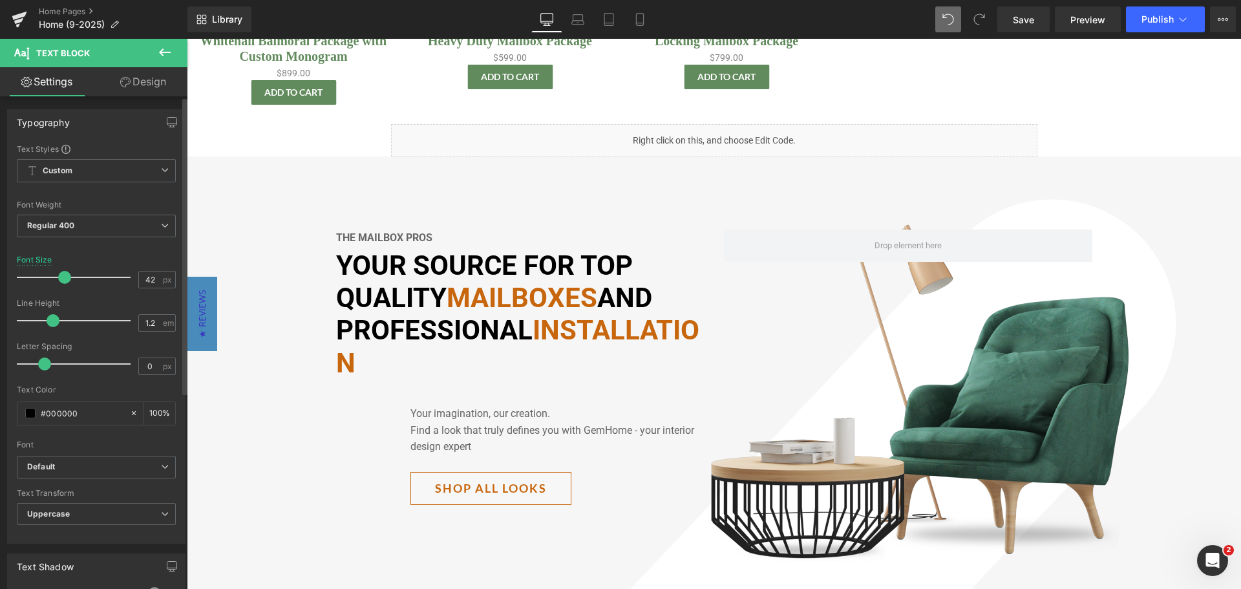
click at [101, 300] on div "Line Height" at bounding box center [96, 303] width 159 height 9
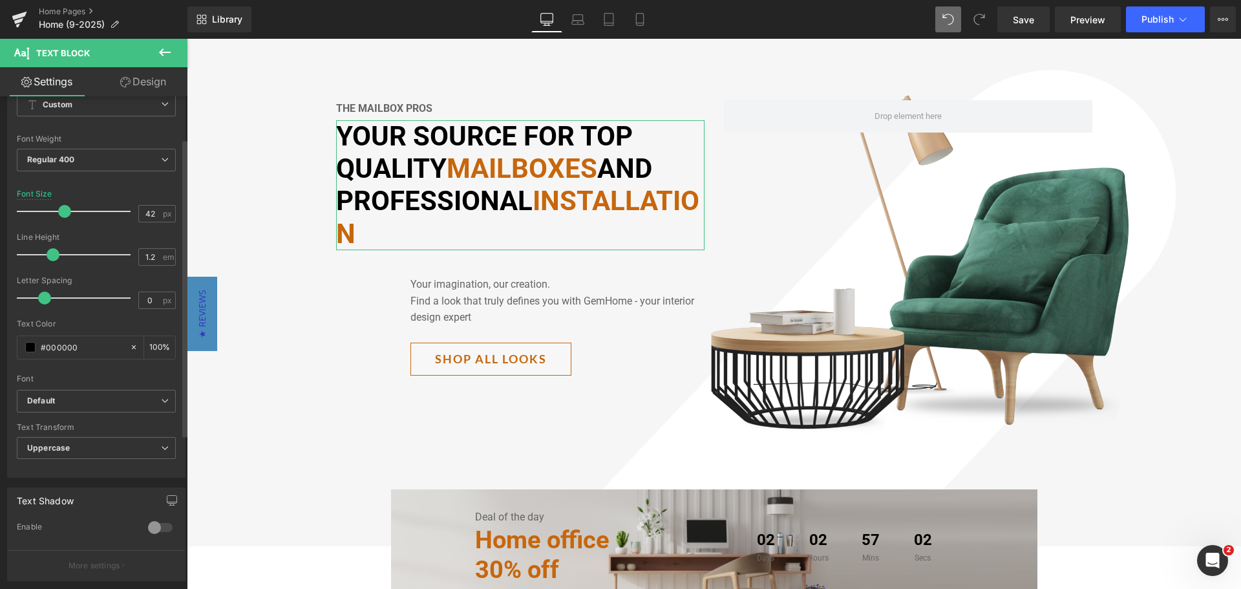
scroll to position [65, 0]
drag, startPoint x: 154, startPoint y: 215, endPoint x: 117, endPoint y: 220, distance: 37.1
click at [117, 220] on div "Font Size 42 px" at bounding box center [96, 212] width 159 height 43
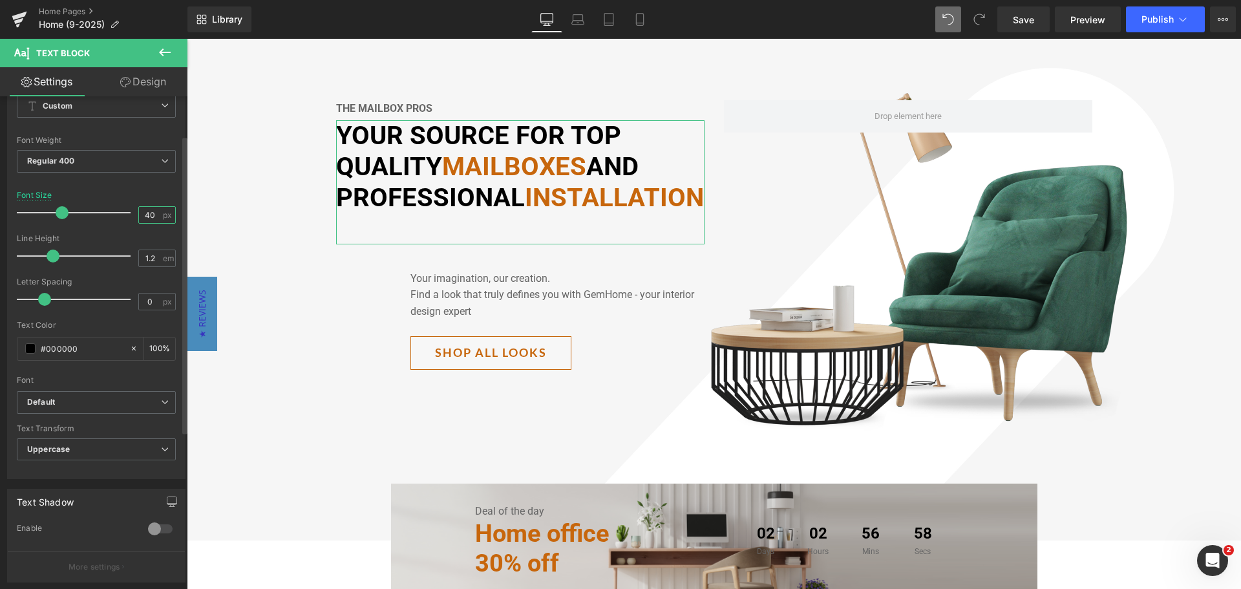
type input "4"
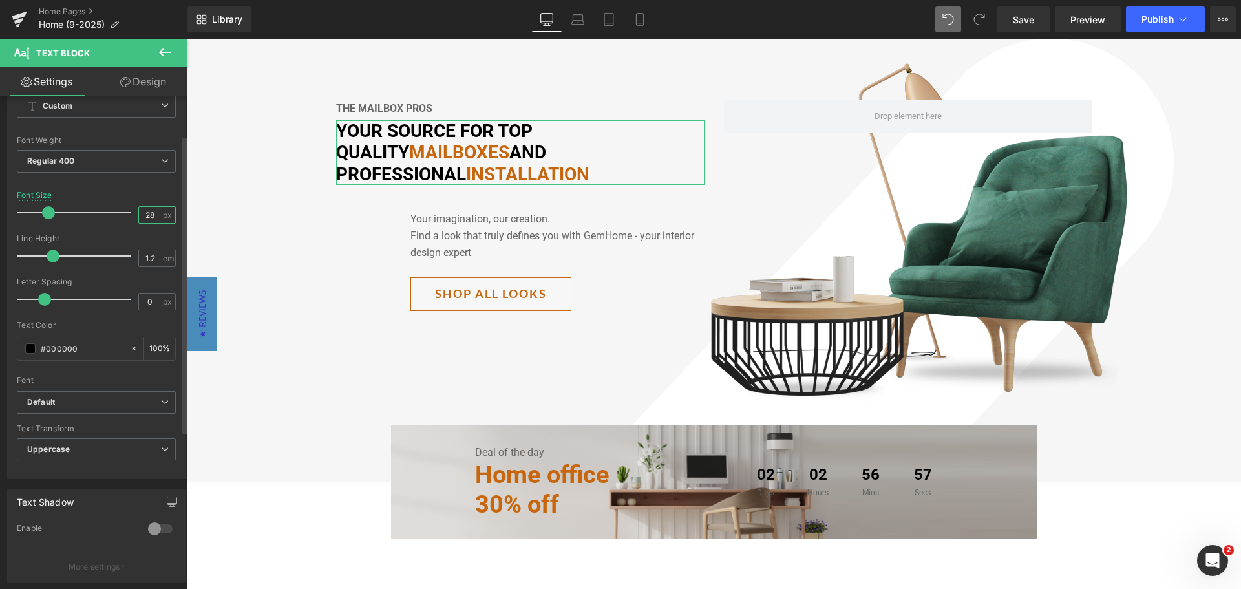
type input "2"
type input "38"
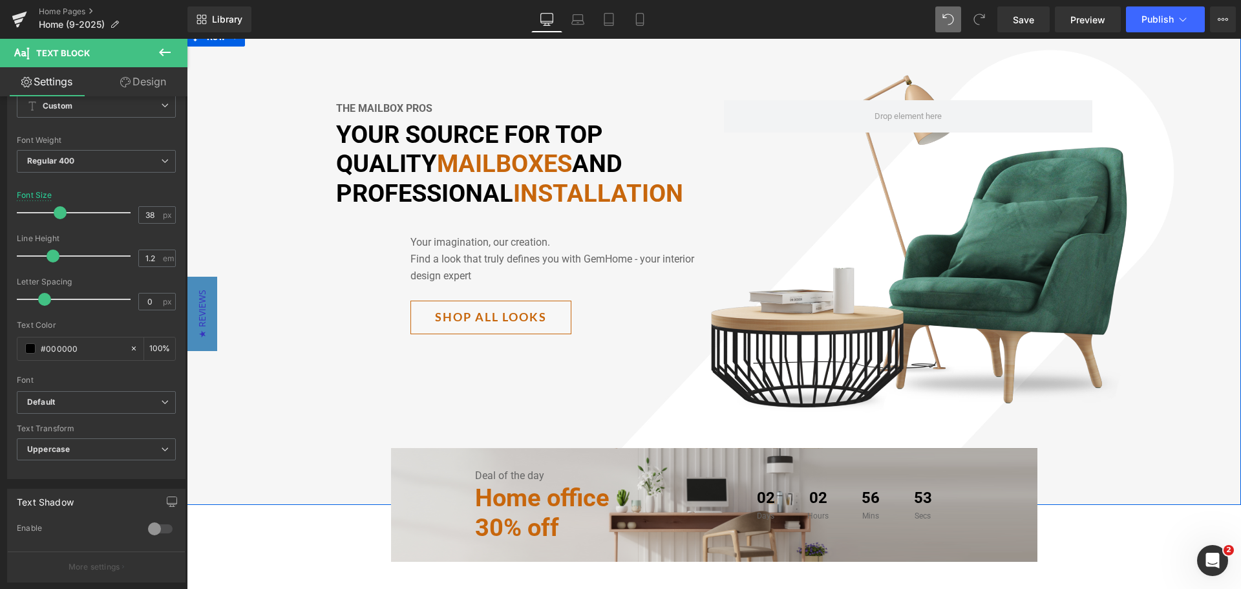
click at [275, 220] on div "The Mailbox pros Text Block Your source for top quality mailboxes and professio…" at bounding box center [714, 225] width 1054 height 250
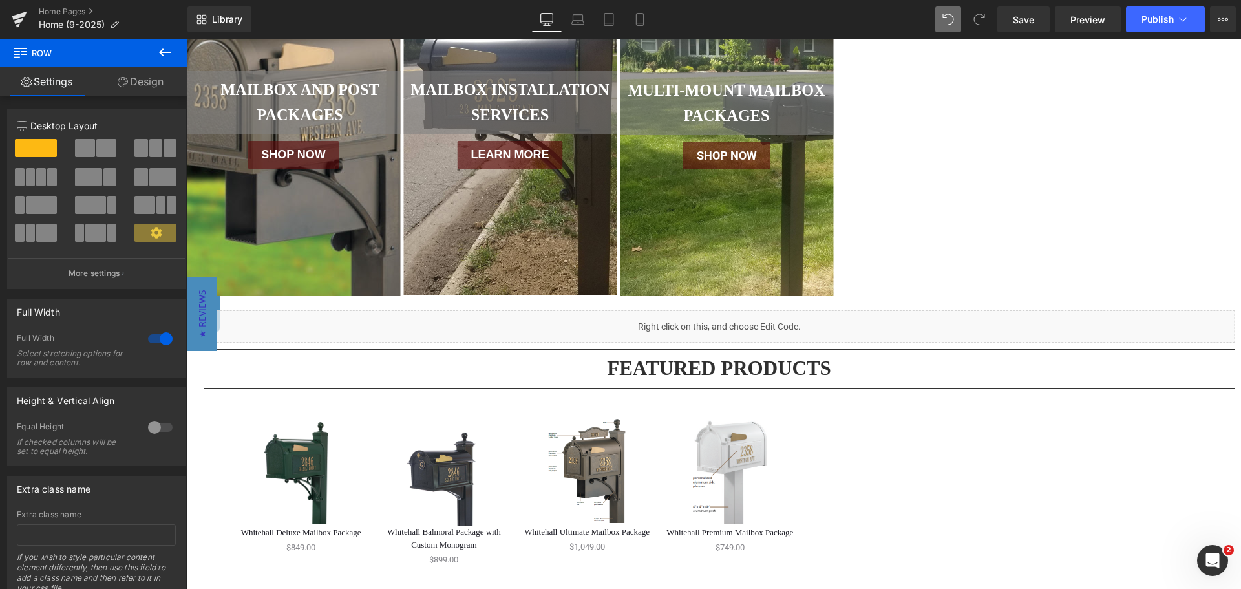
scroll to position [452, 0]
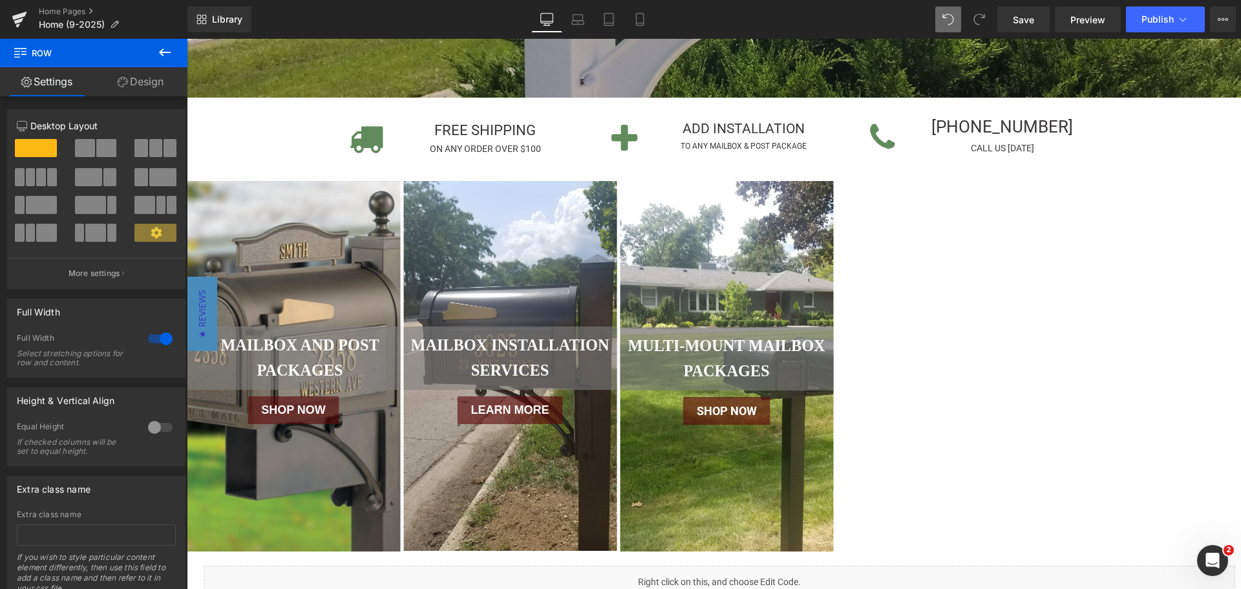
drag, startPoint x: 1022, startPoint y: 15, endPoint x: 878, endPoint y: 15, distance: 144.2
click at [1022, 15] on span "Save" at bounding box center [1023, 20] width 21 height 14
click at [21, 13] on icon at bounding box center [20, 19] width 16 height 32
